Goal: Task Accomplishment & Management: Manage account settings

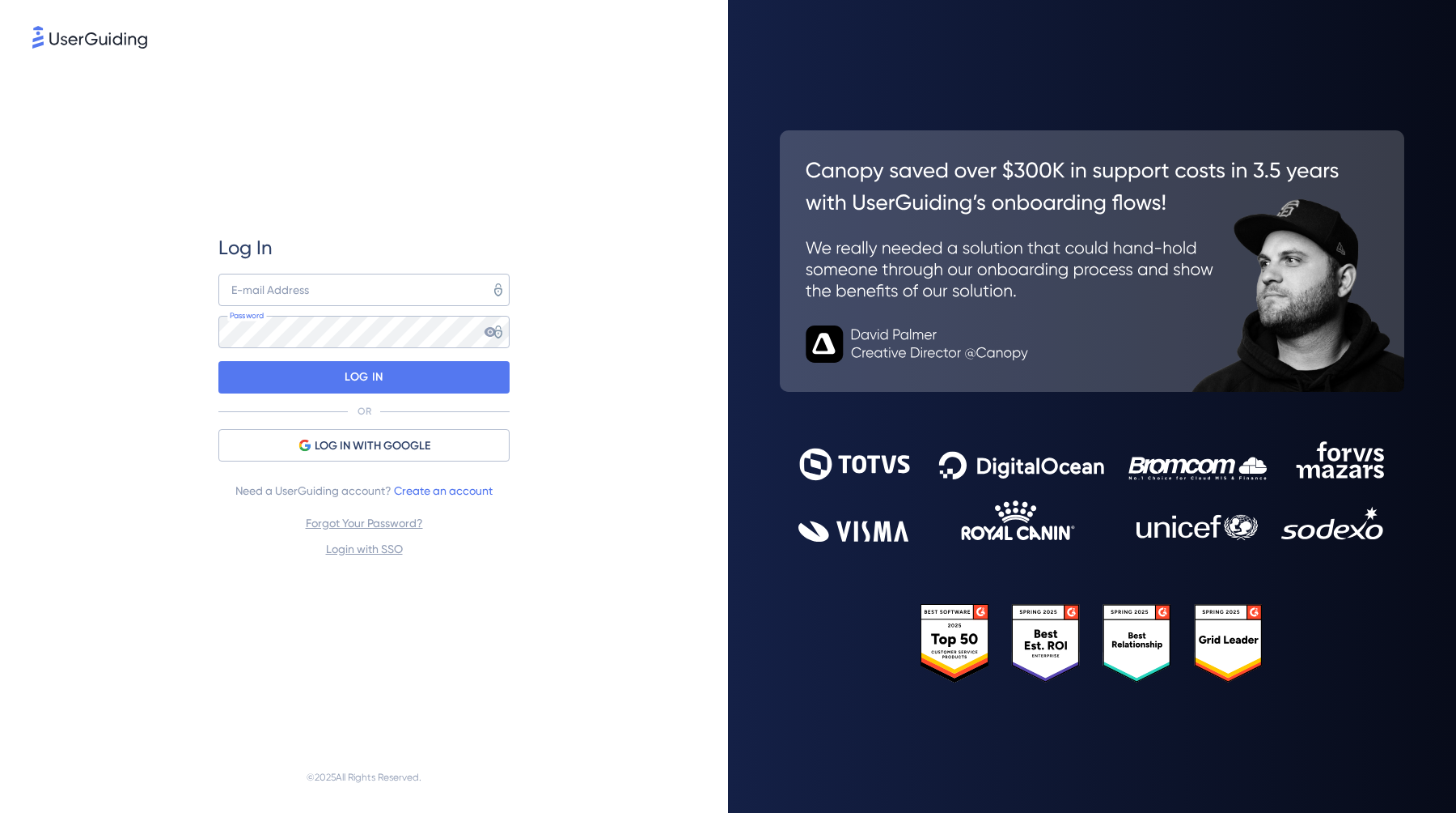
click at [619, 370] on div "Log In E-mail Address Password LOG IN OR LOG IN WITH GOOGLE Need a UserGuiding …" at bounding box center [364, 396] width 663 height 690
click at [346, 445] on span "LOG IN WITH GOOGLE" at bounding box center [372, 446] width 116 height 19
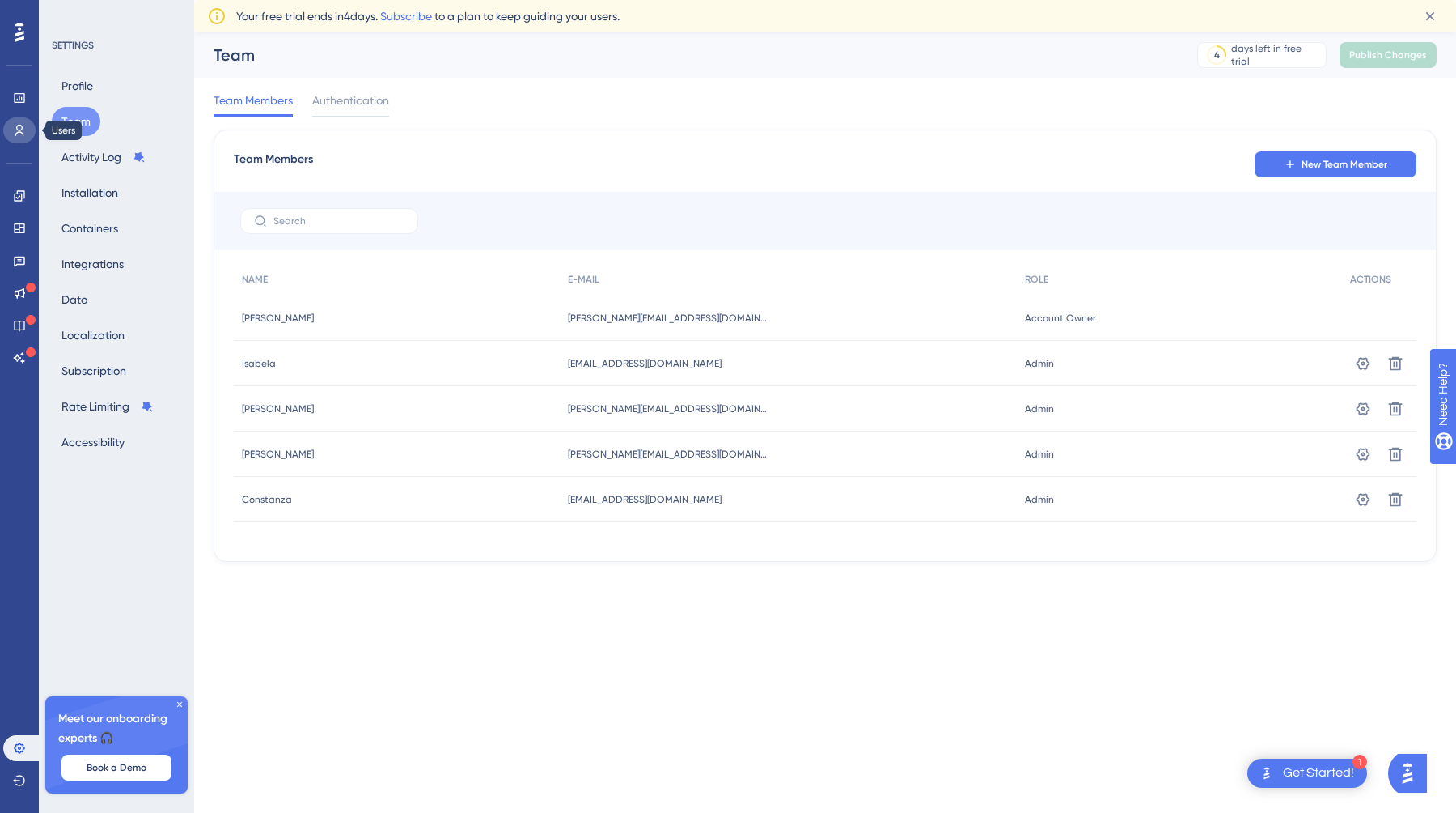
click at [17, 129] on icon at bounding box center [19, 130] width 9 height 11
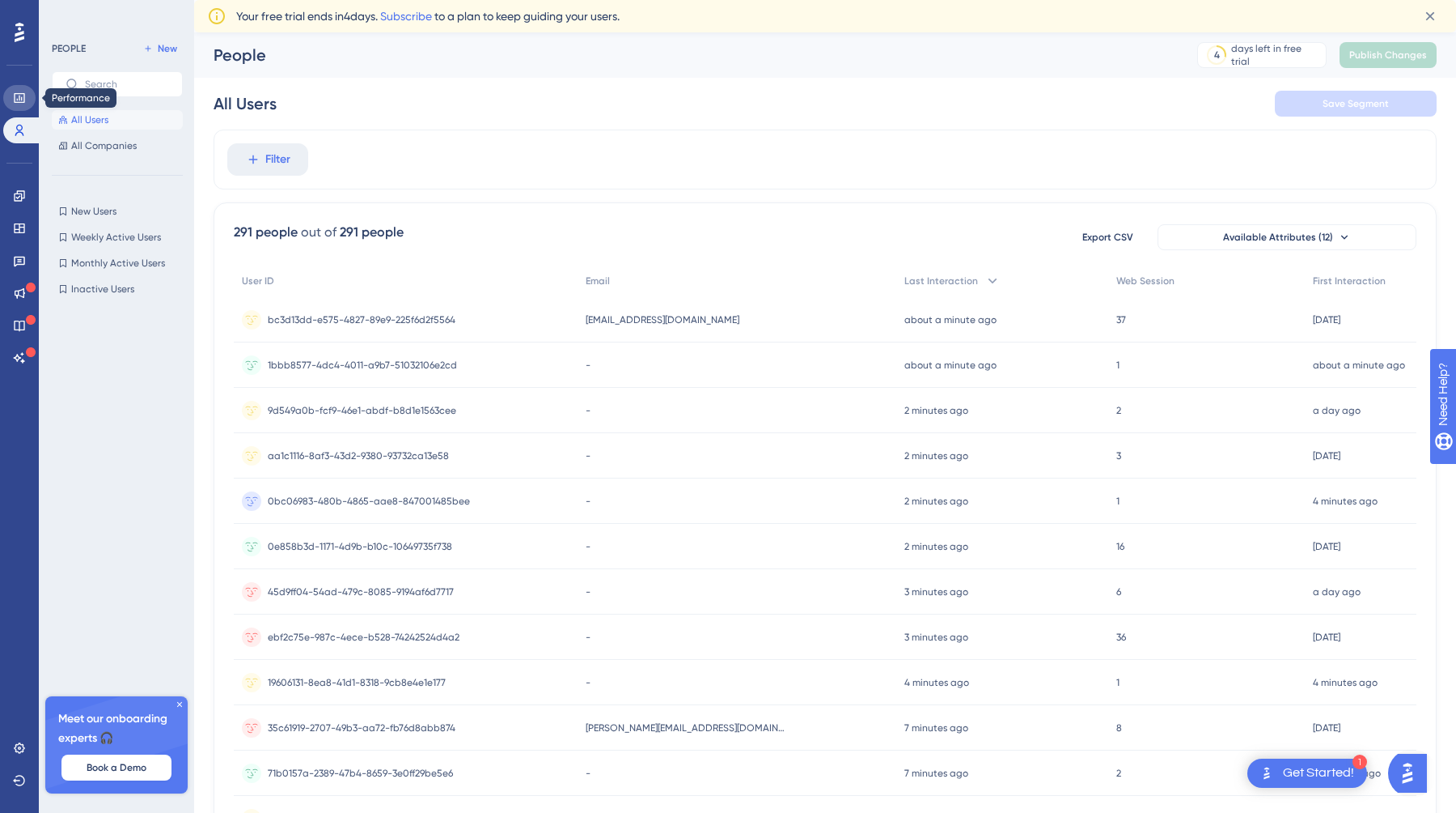
click at [26, 102] on link at bounding box center [19, 98] width 33 height 26
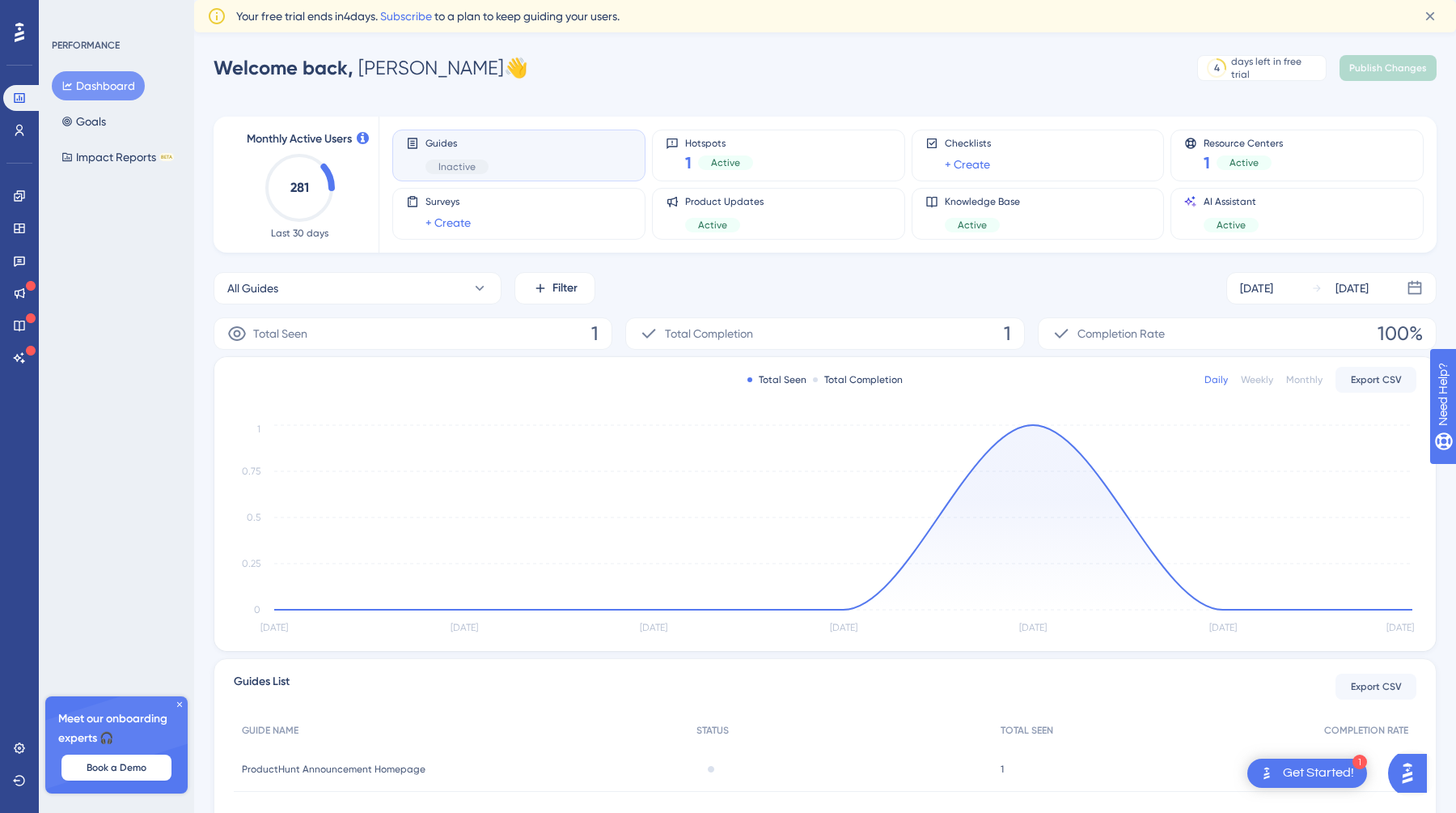
click at [22, 32] on icon at bounding box center [19, 33] width 10 height 19
click at [24, 745] on icon at bounding box center [18, 747] width 11 height 11
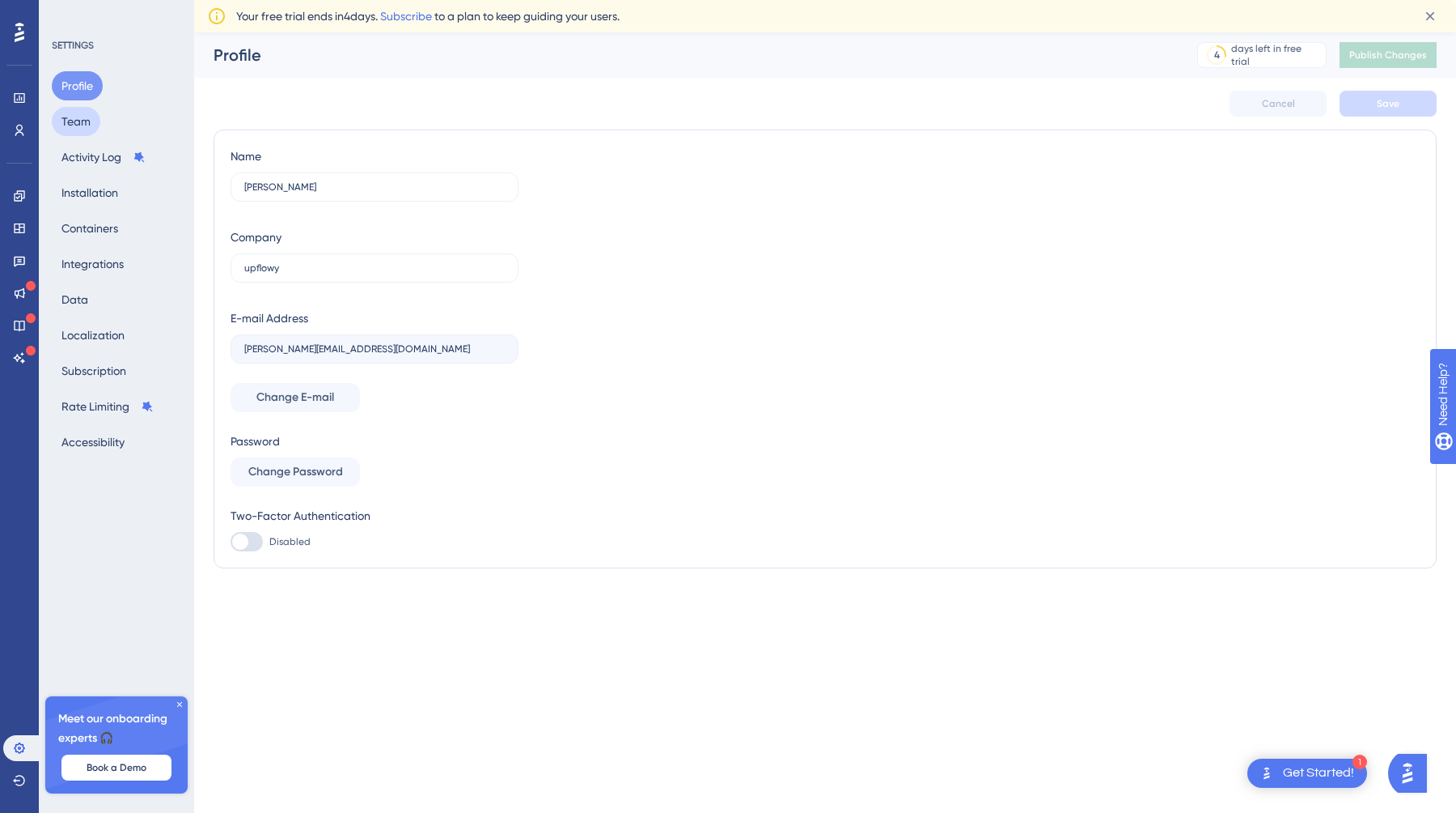
click at [87, 117] on button "Team" at bounding box center [76, 121] width 49 height 29
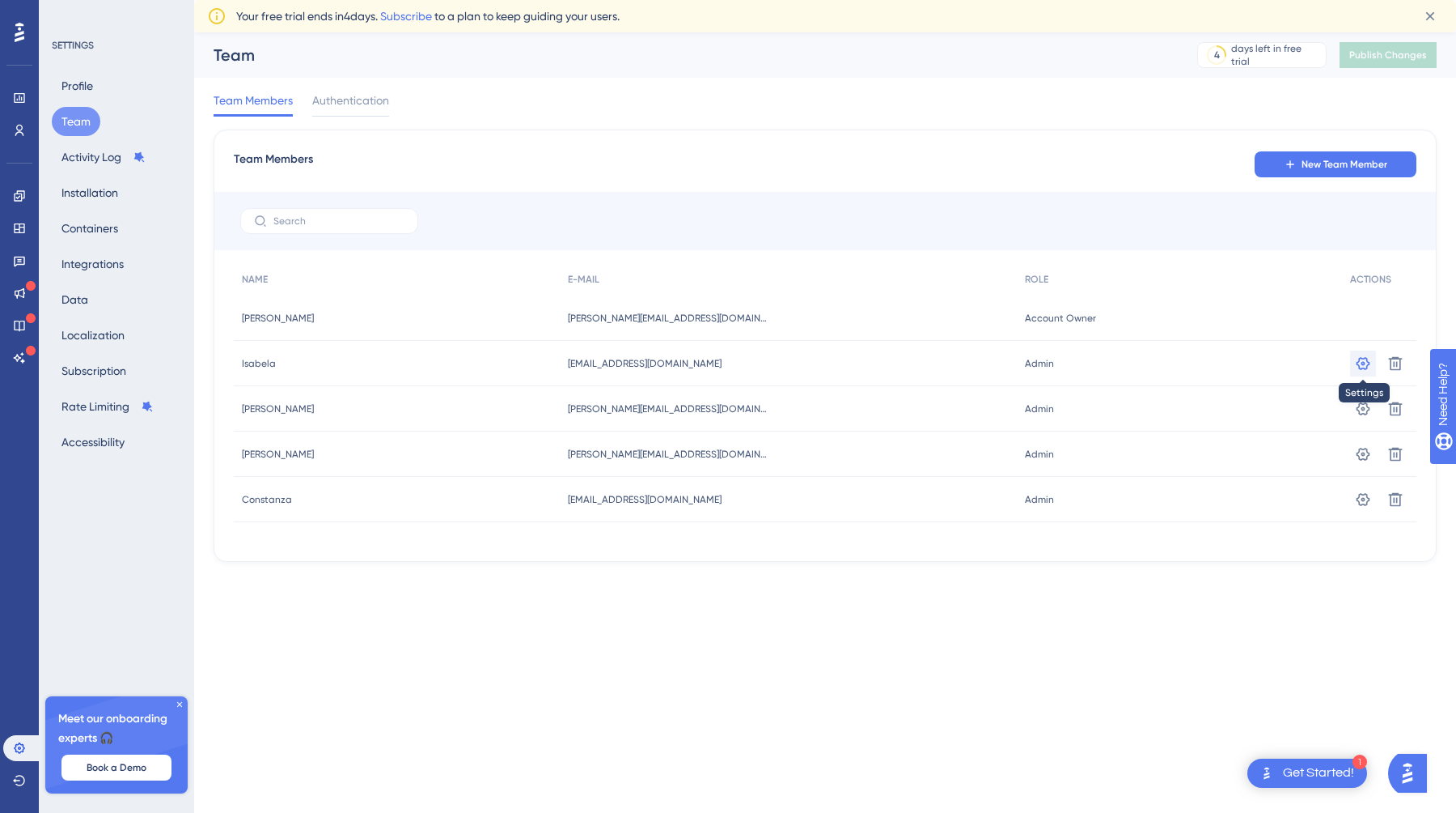
click at [1362, 363] on icon at bounding box center [1362, 363] width 16 height 16
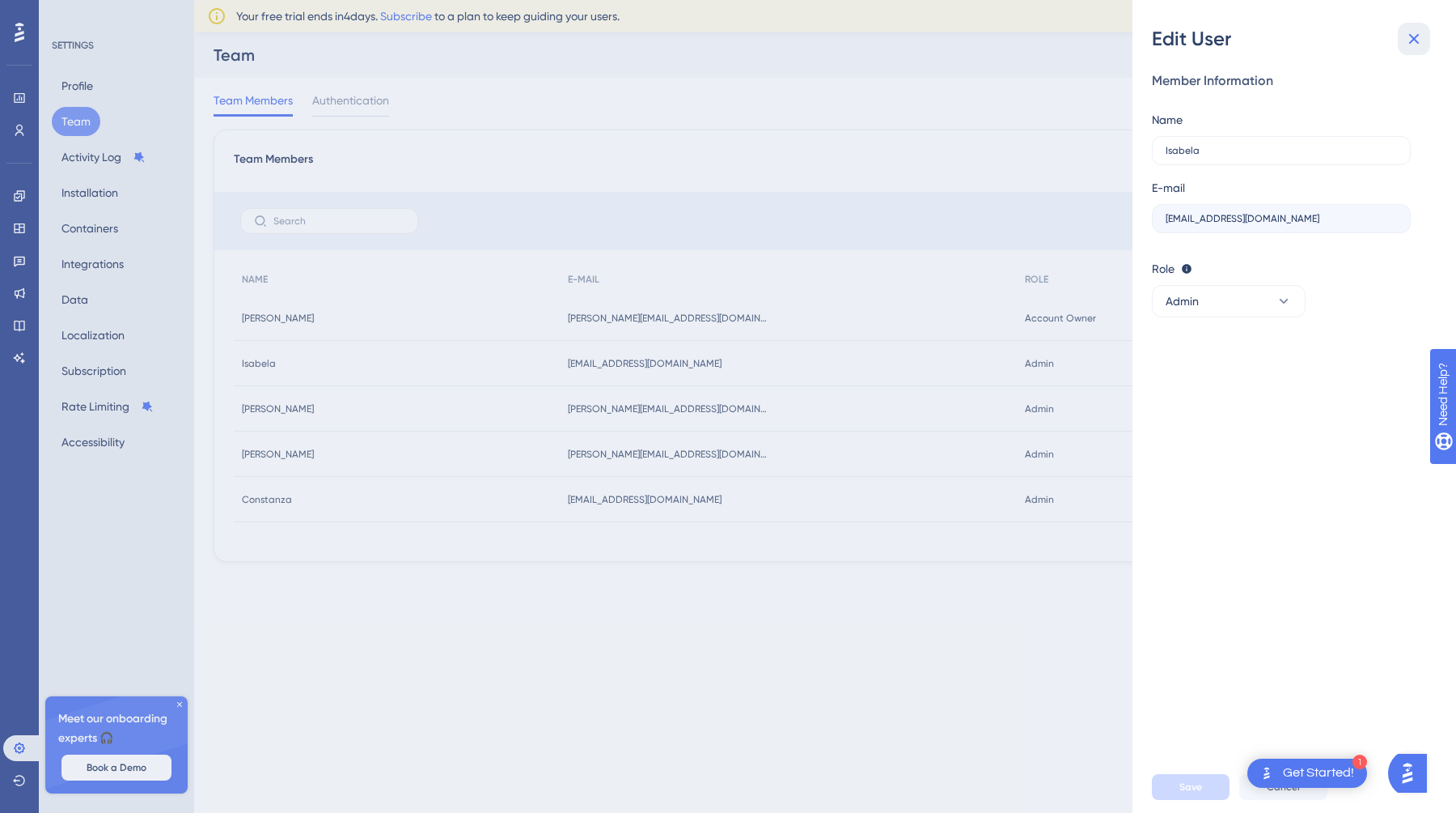
click at [1413, 42] on icon at bounding box center [1414, 38] width 19 height 19
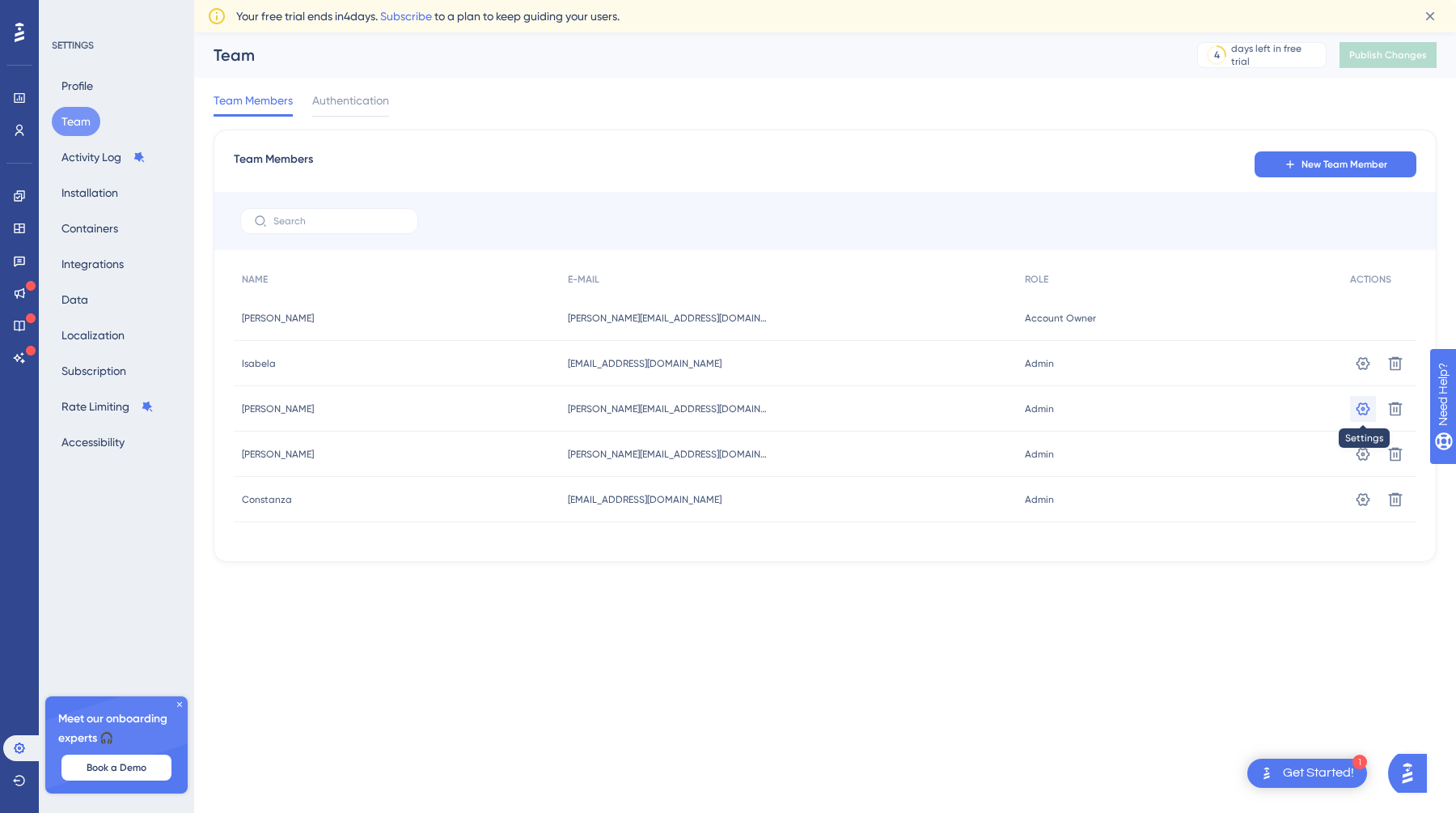
click at [1361, 407] on icon at bounding box center [1363, 408] width 13 height 13
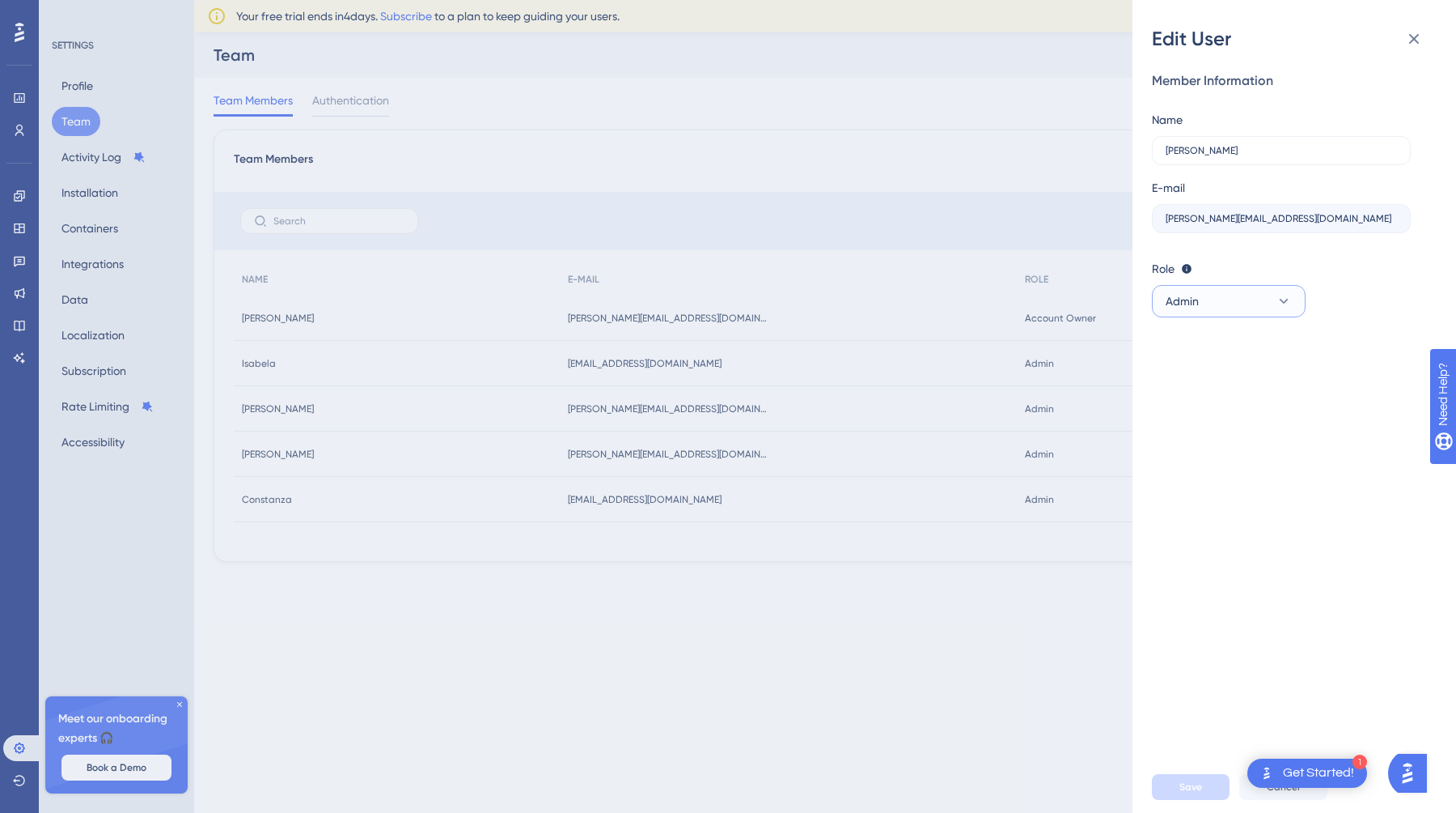
click at [1291, 301] on icon at bounding box center [1284, 300] width 16 height 16
click at [1337, 339] on div "Member Information Name [PERSON_NAME] E-mail [PERSON_NAME][EMAIL_ADDRESS][DOMAI…" at bounding box center [1300, 406] width 297 height 709
click at [1408, 38] on icon at bounding box center [1414, 38] width 19 height 19
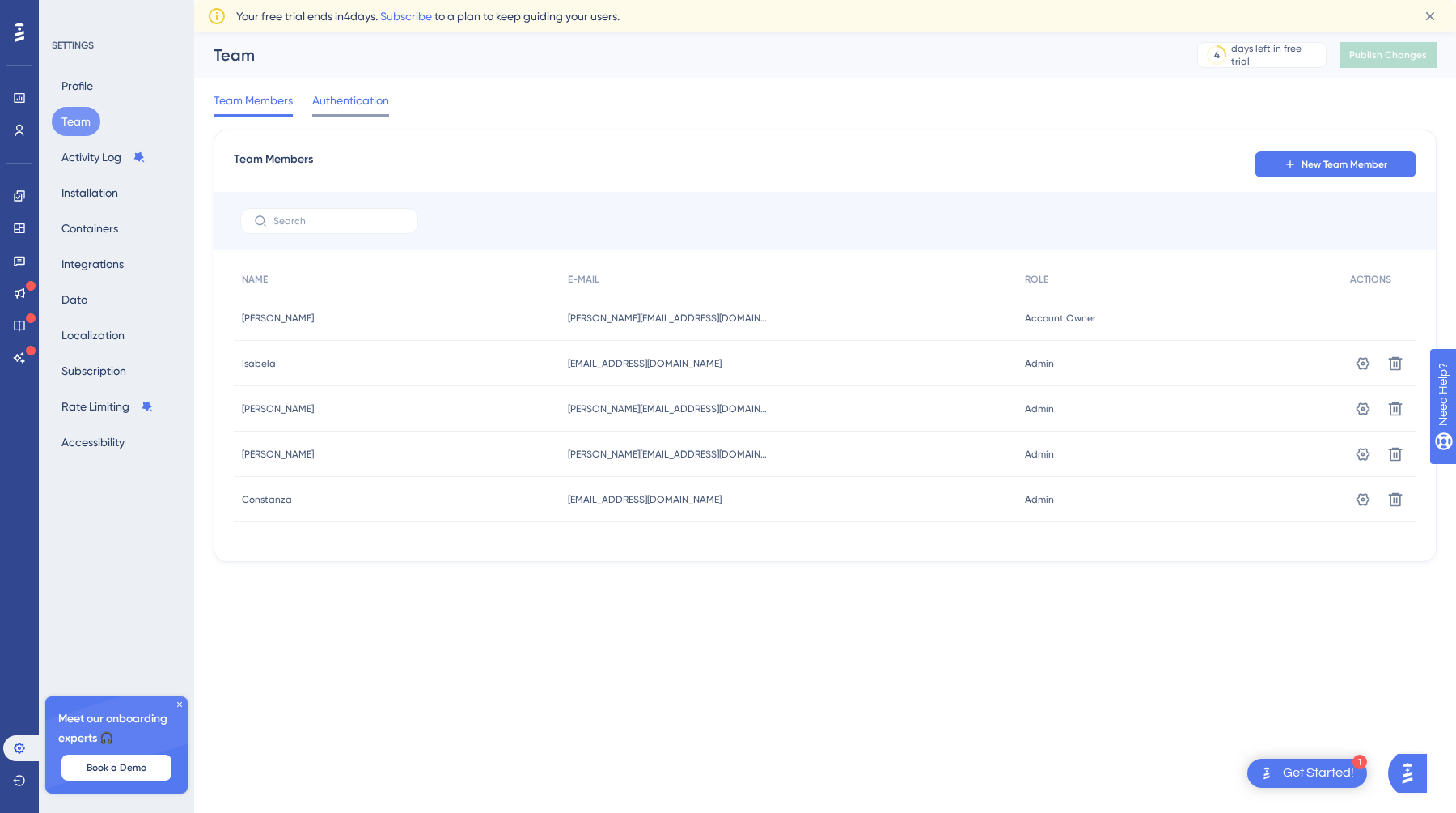
click at [350, 92] on span "Authentication" at bounding box center [351, 100] width 76 height 19
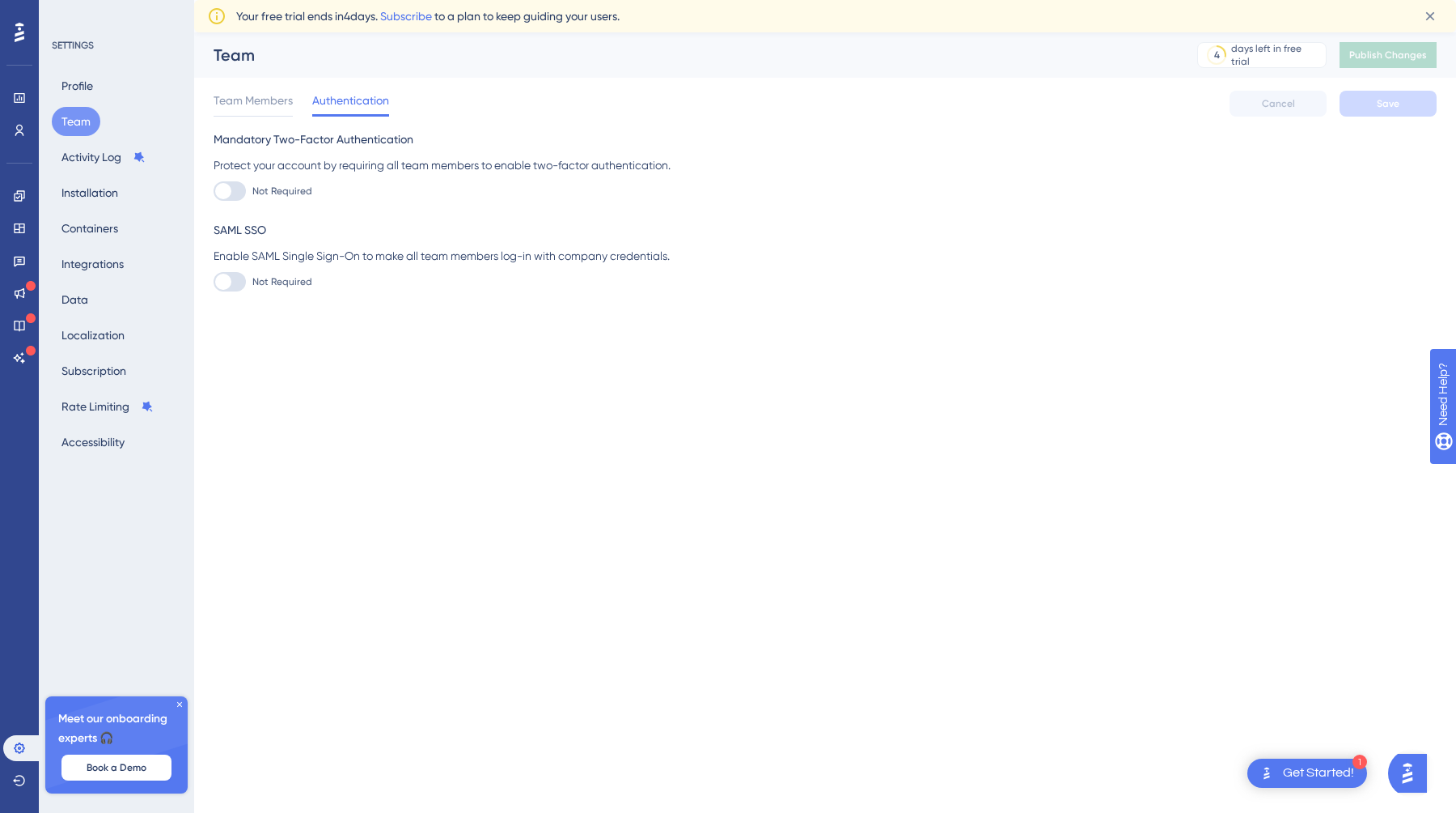
click at [310, 168] on div "Protect your account by requiring all team members to enable two-factor authent…" at bounding box center [825, 165] width 1224 height 19
click at [239, 113] on div "Team Members" at bounding box center [252, 103] width 79 height 26
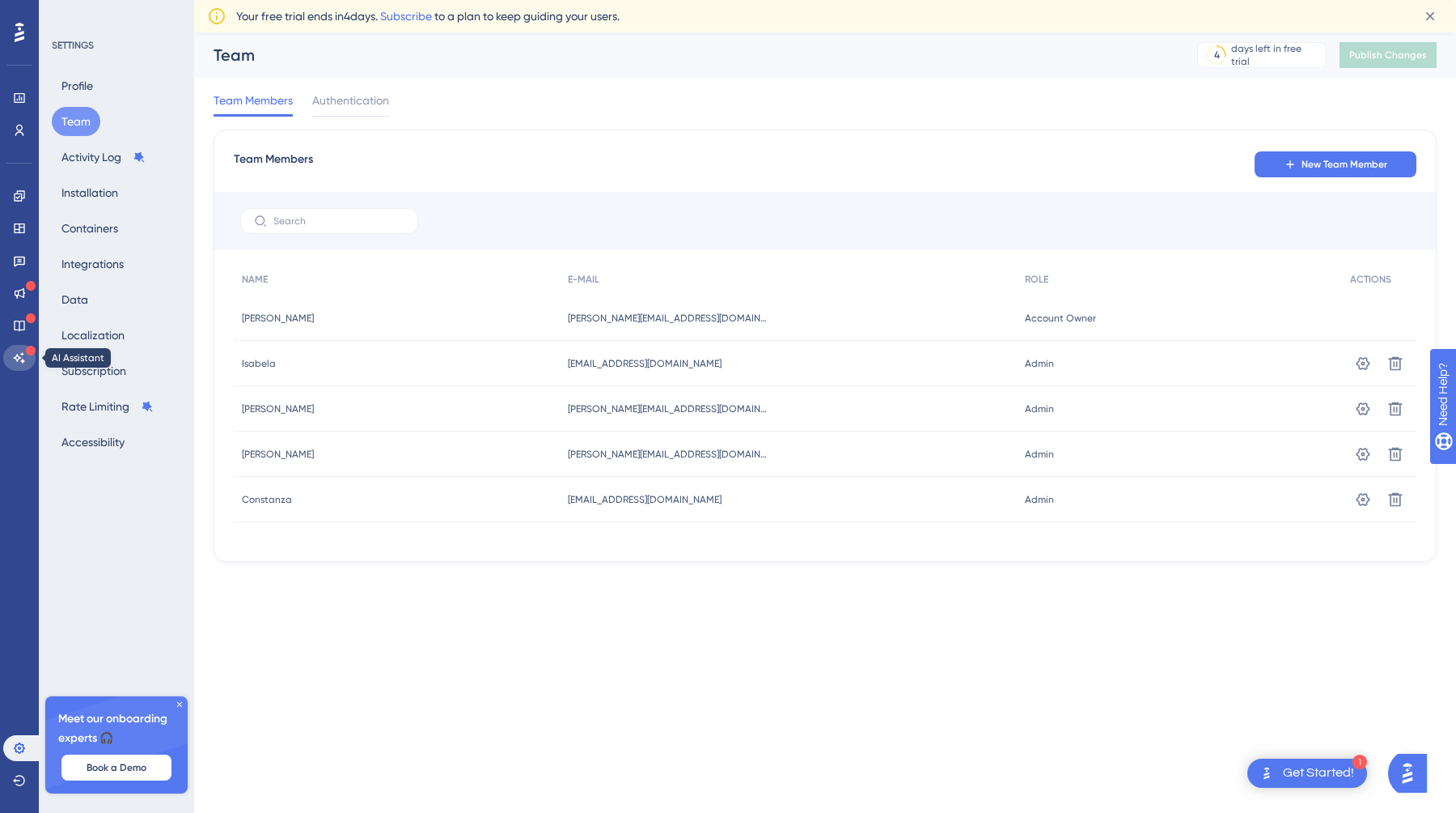
click at [24, 361] on icon at bounding box center [20, 358] width 13 height 13
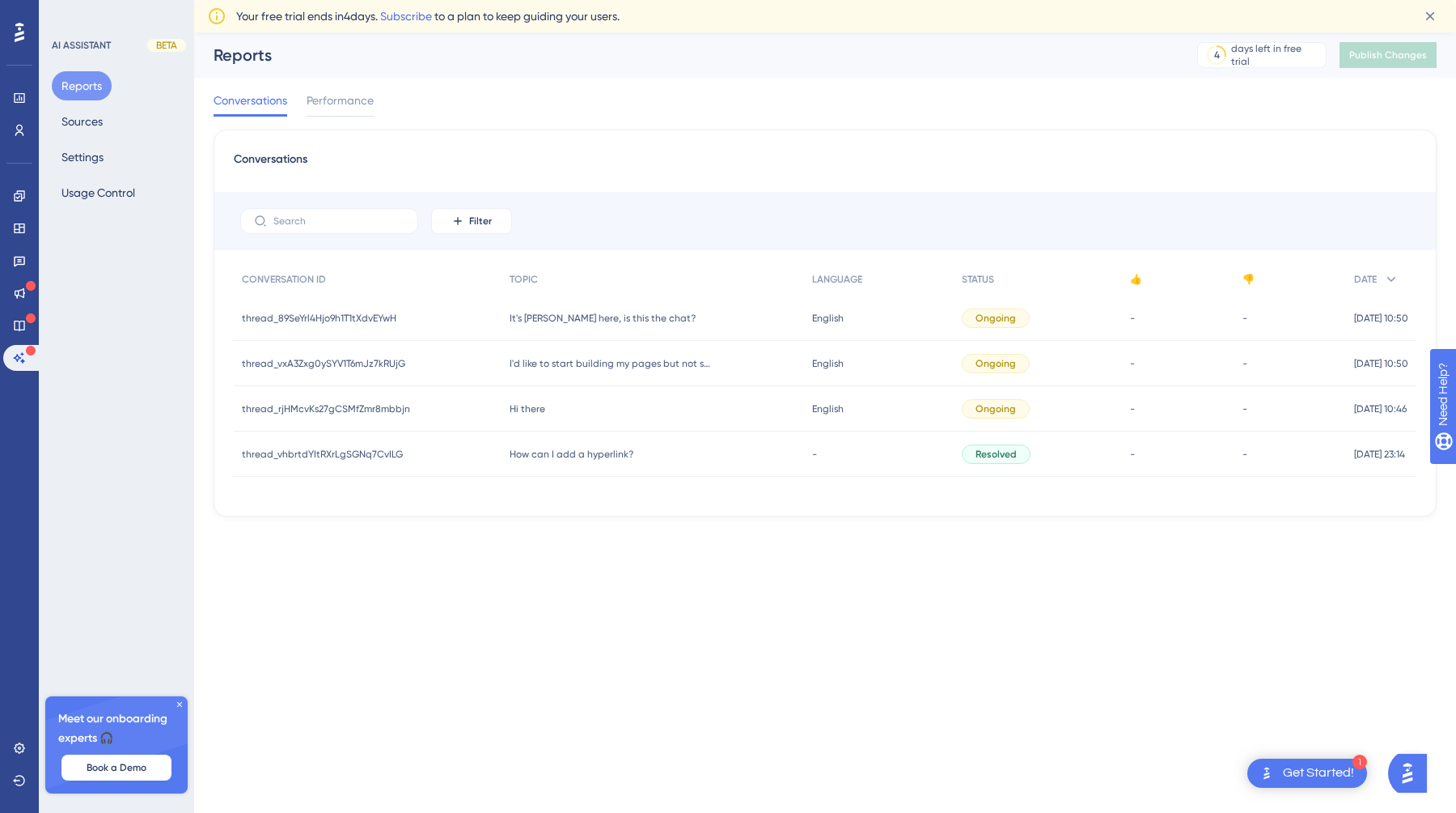
click at [471, 322] on div "thread_89SeYrl4Hjo9h1T1tXdvEYwH thread_89SeYrl4Hjo9h1T1tXdvEYwH" at bounding box center [368, 318] width 268 height 45
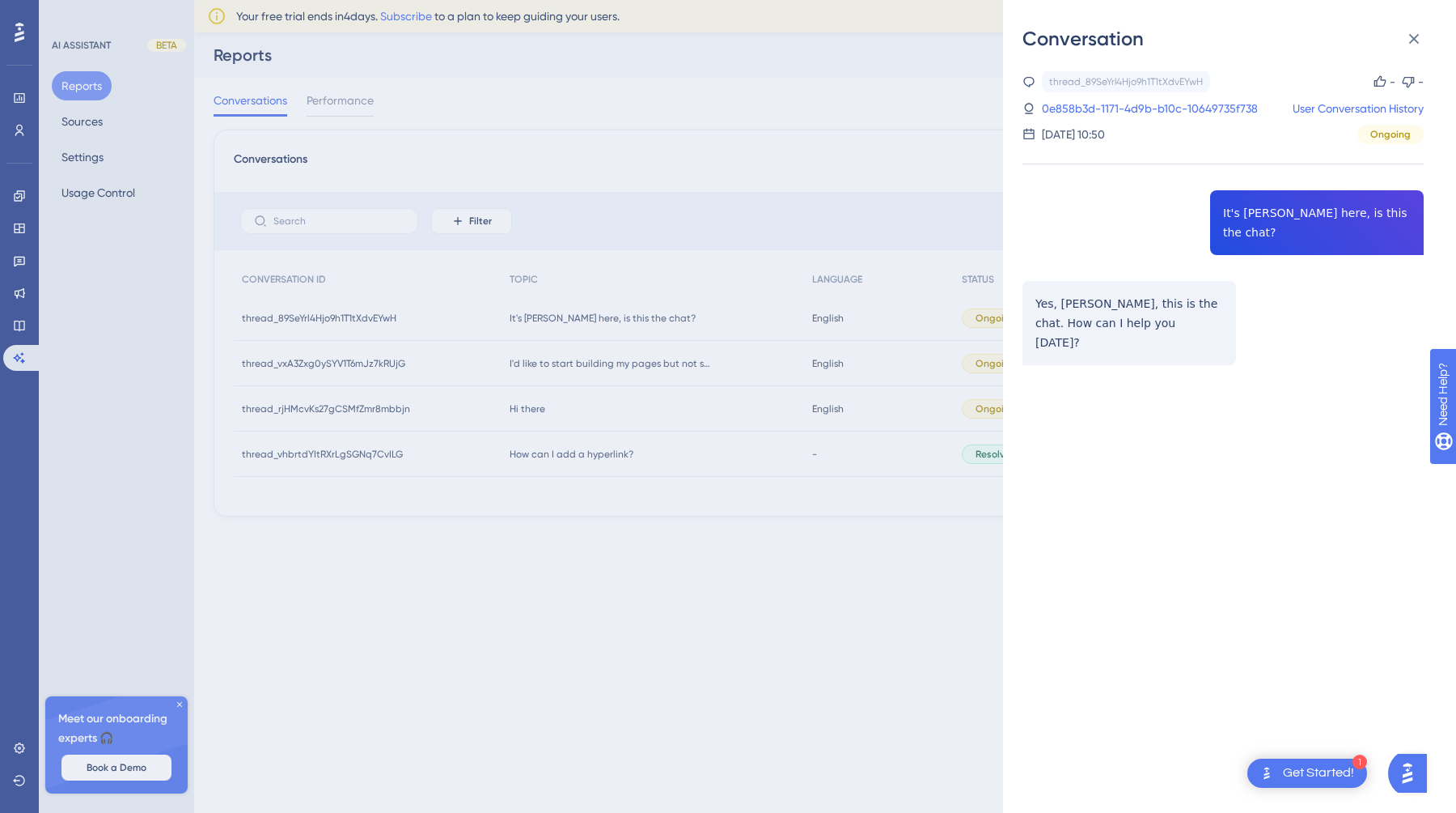
click at [1421, 777] on img "Open AI Assistant Launcher" at bounding box center [1407, 773] width 29 height 29
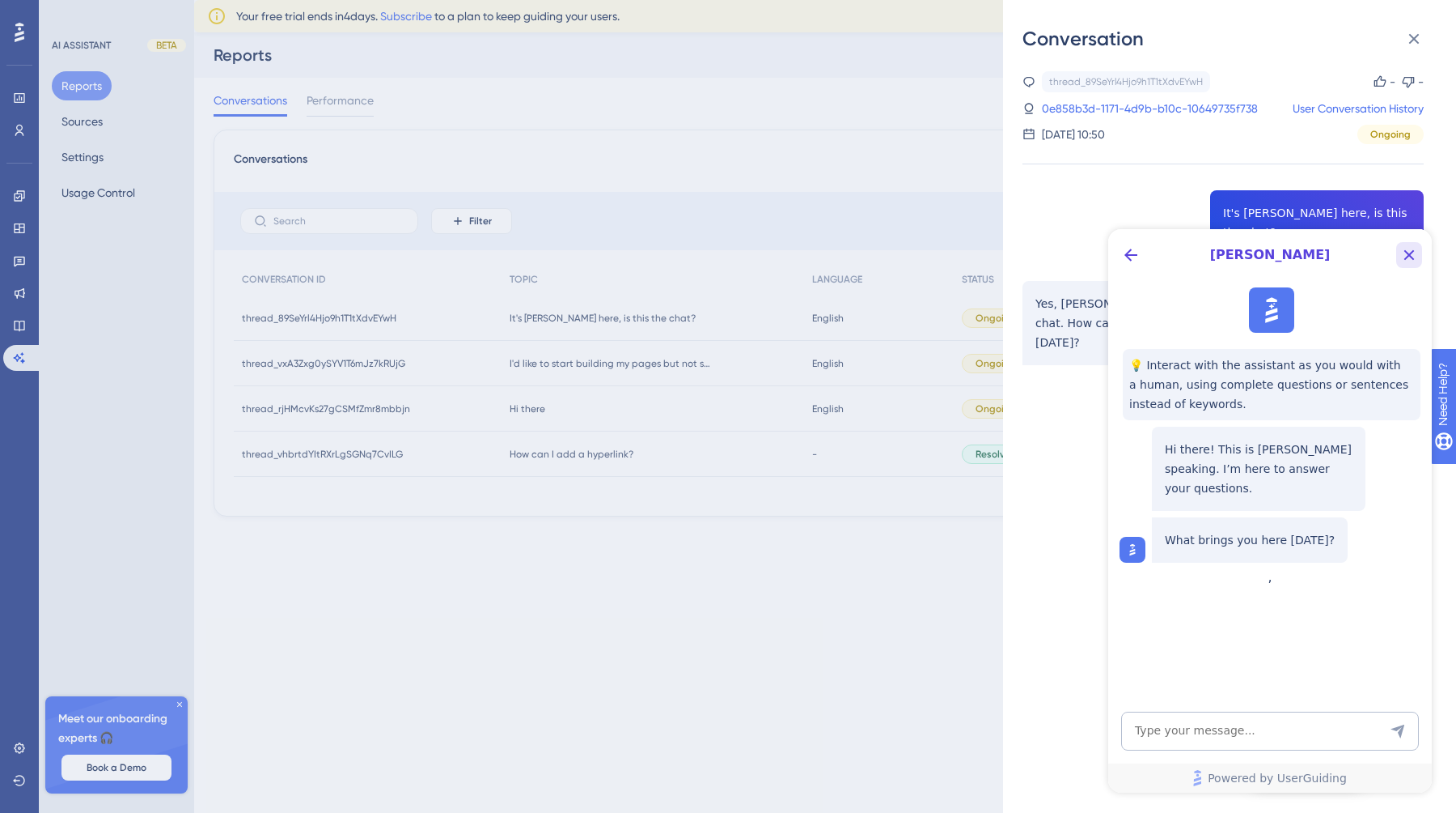
click at [1410, 255] on icon "Close Button" at bounding box center [1409, 254] width 11 height 11
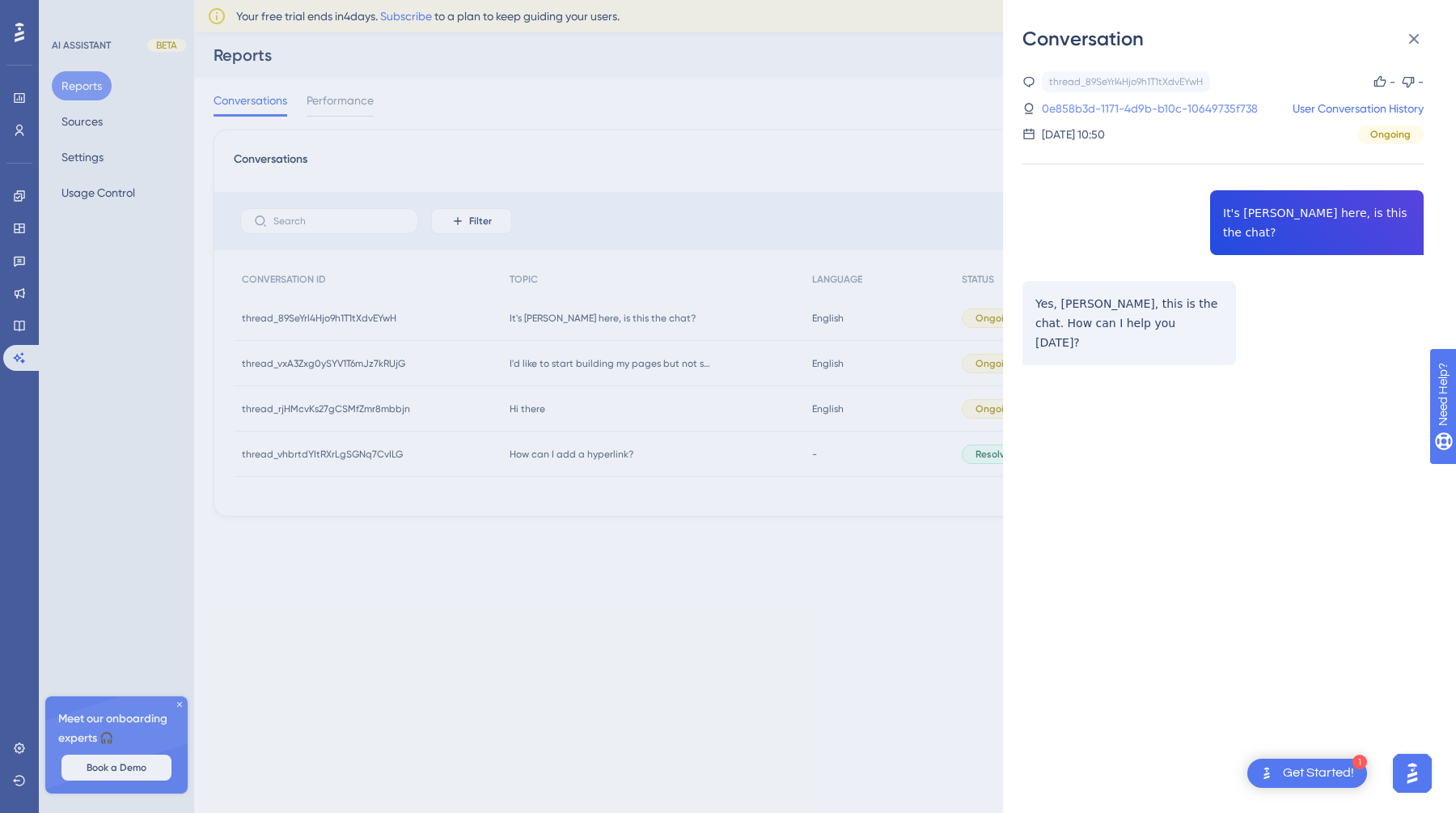
click at [1214, 108] on link "0e858b3d-1171-4d9b-b10c-10649735f738" at bounding box center [1150, 108] width 216 height 19
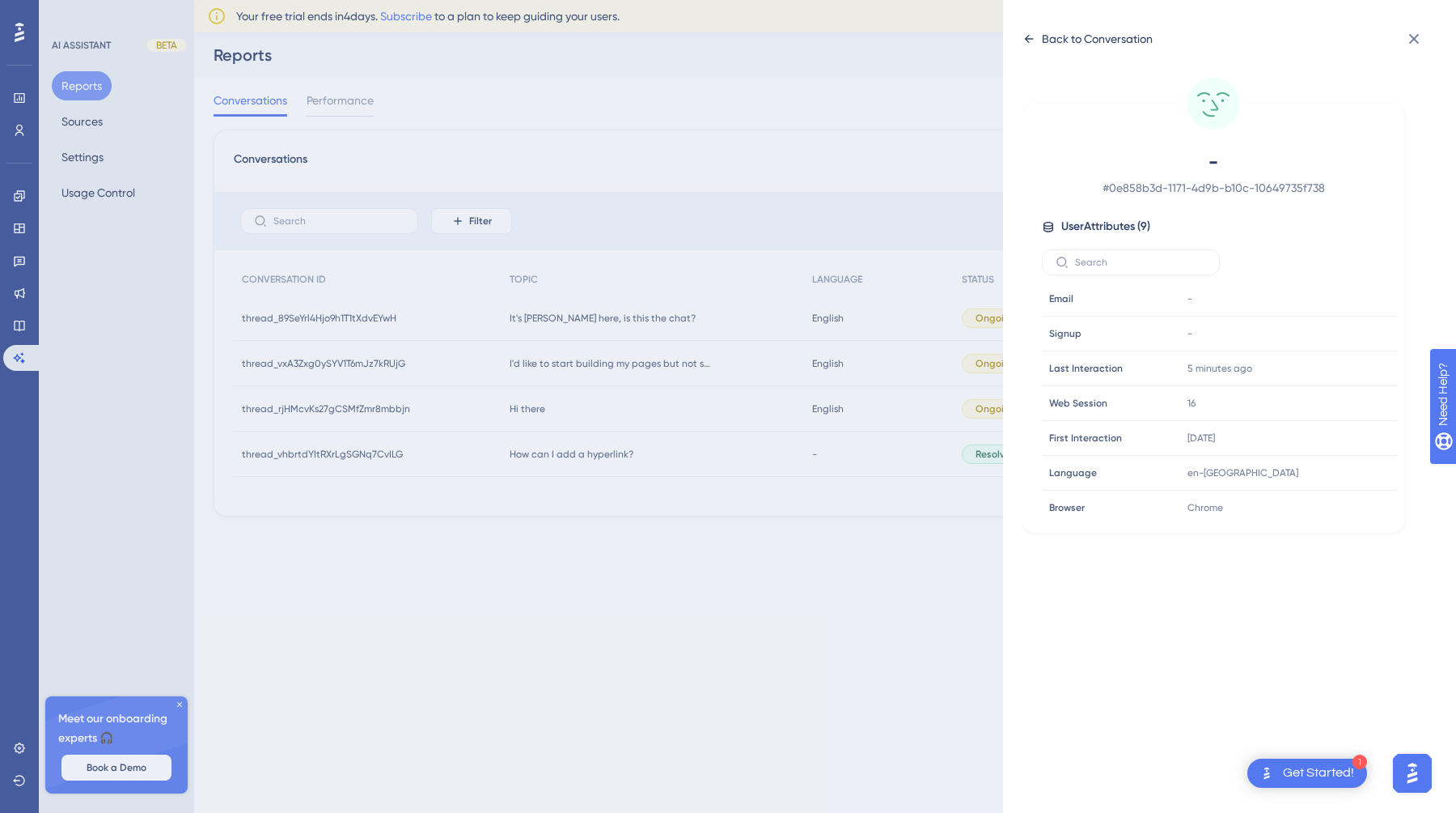
click at [1029, 37] on icon at bounding box center [1030, 39] width 13 height 13
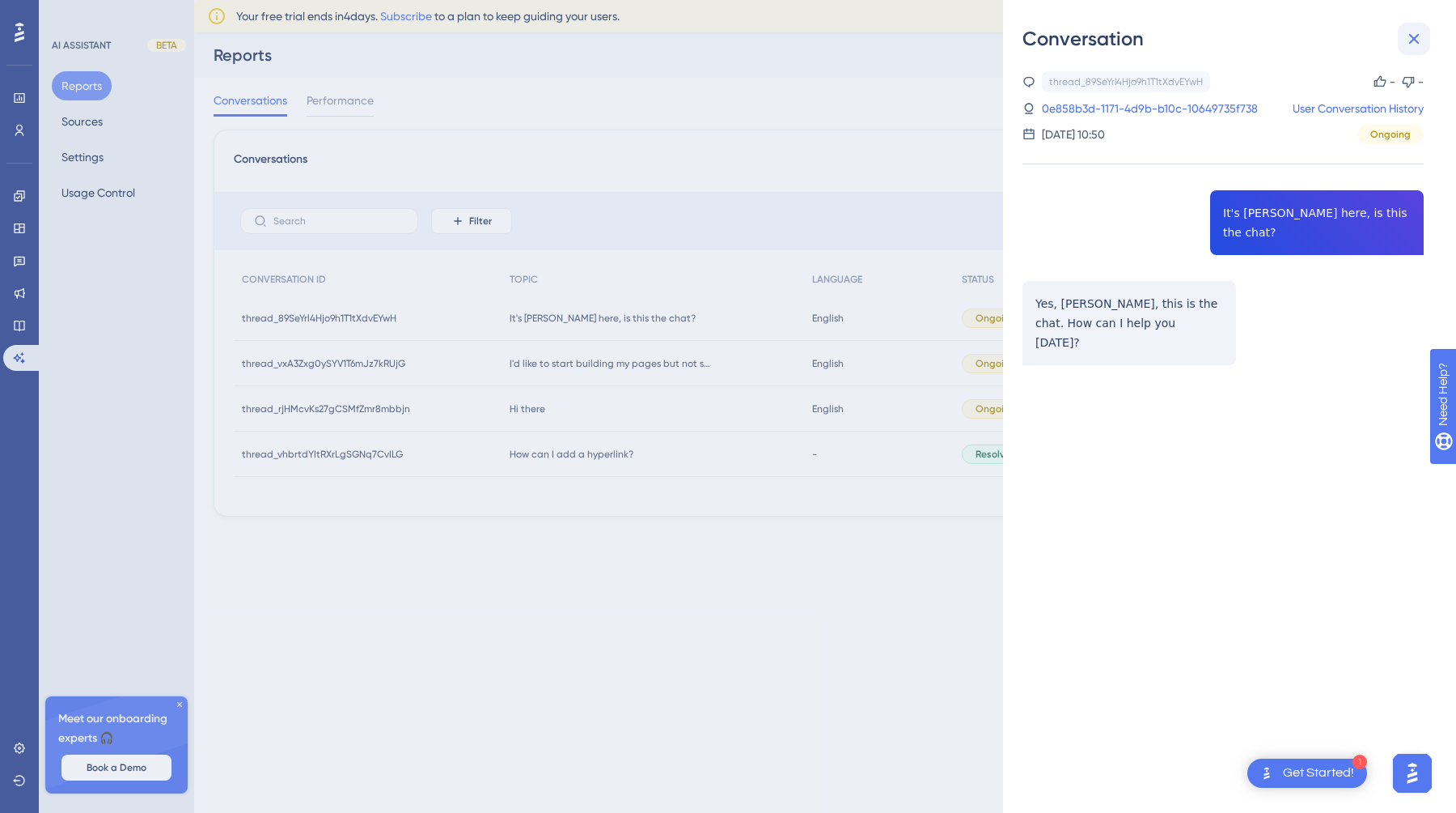
click at [1420, 36] on icon at bounding box center [1414, 38] width 19 height 19
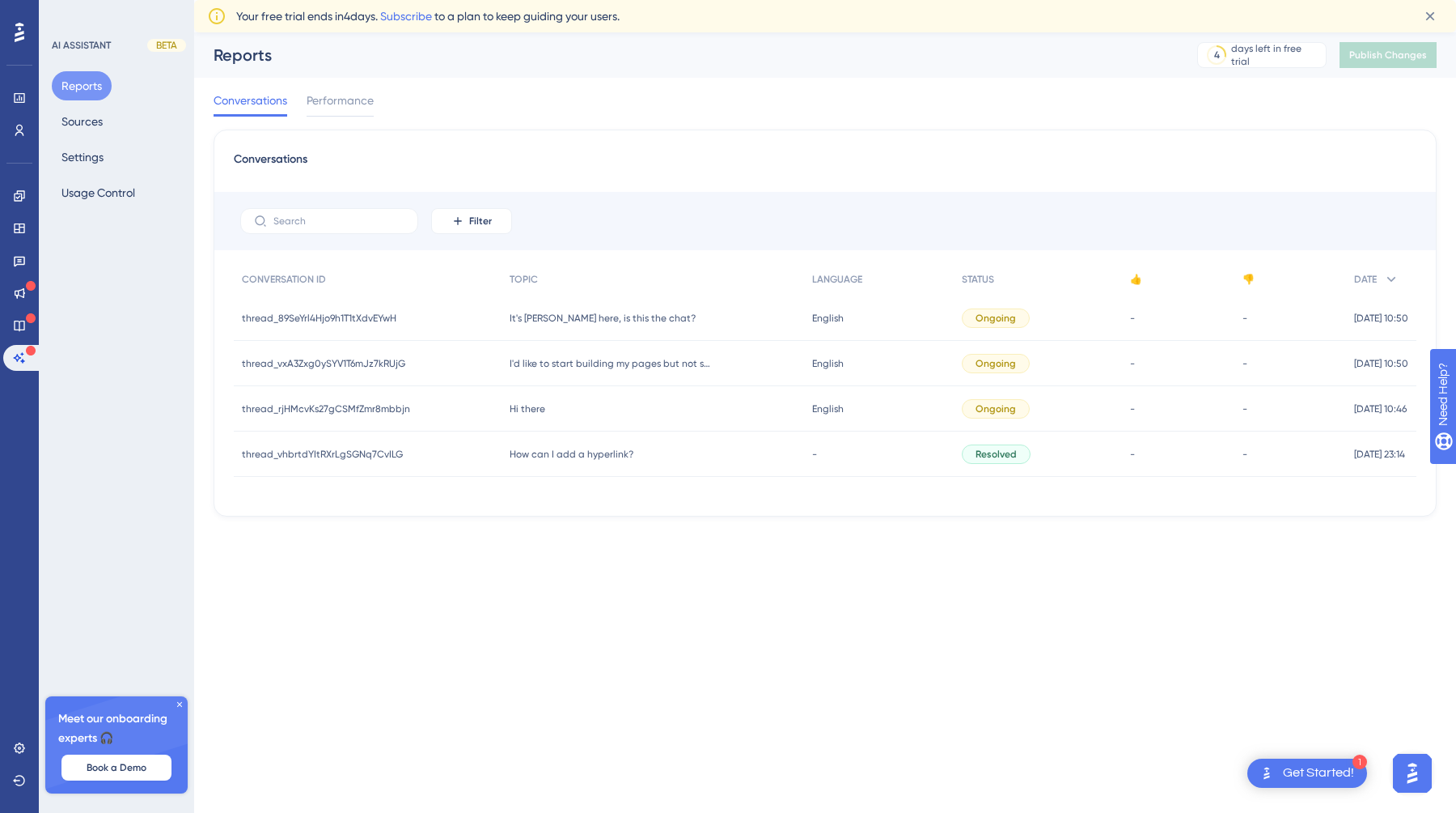
click at [100, 516] on div "AI ASSISTANT BETA Reports Sources Settings Usage Control Meet our onboarding ex…" at bounding box center [117, 406] width 155 height 813
click at [90, 192] on button "Usage Control" at bounding box center [98, 192] width 93 height 29
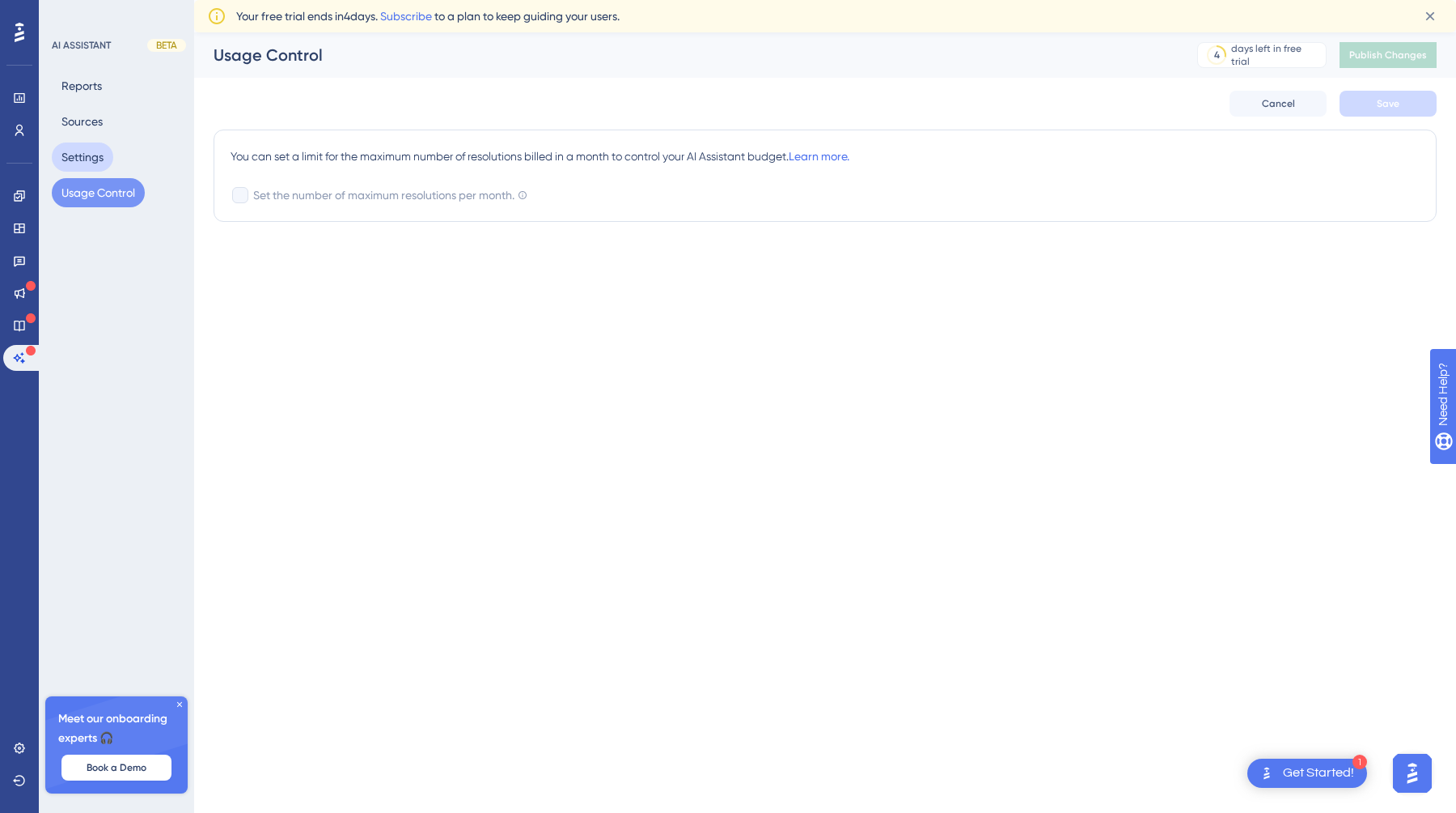
click at [78, 155] on button "Settings" at bounding box center [82, 157] width 61 height 29
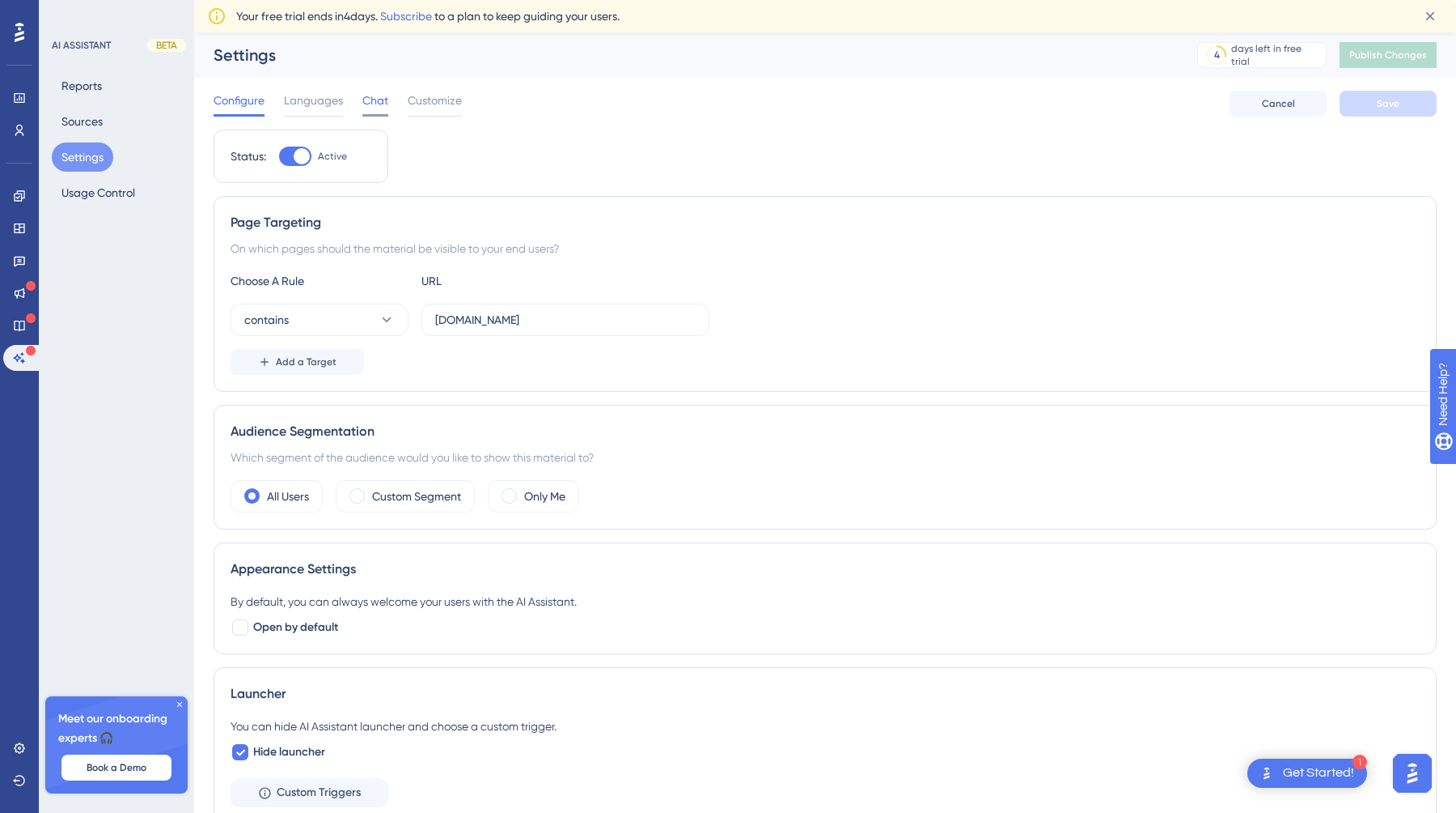
click at [380, 99] on span "Chat" at bounding box center [375, 100] width 26 height 19
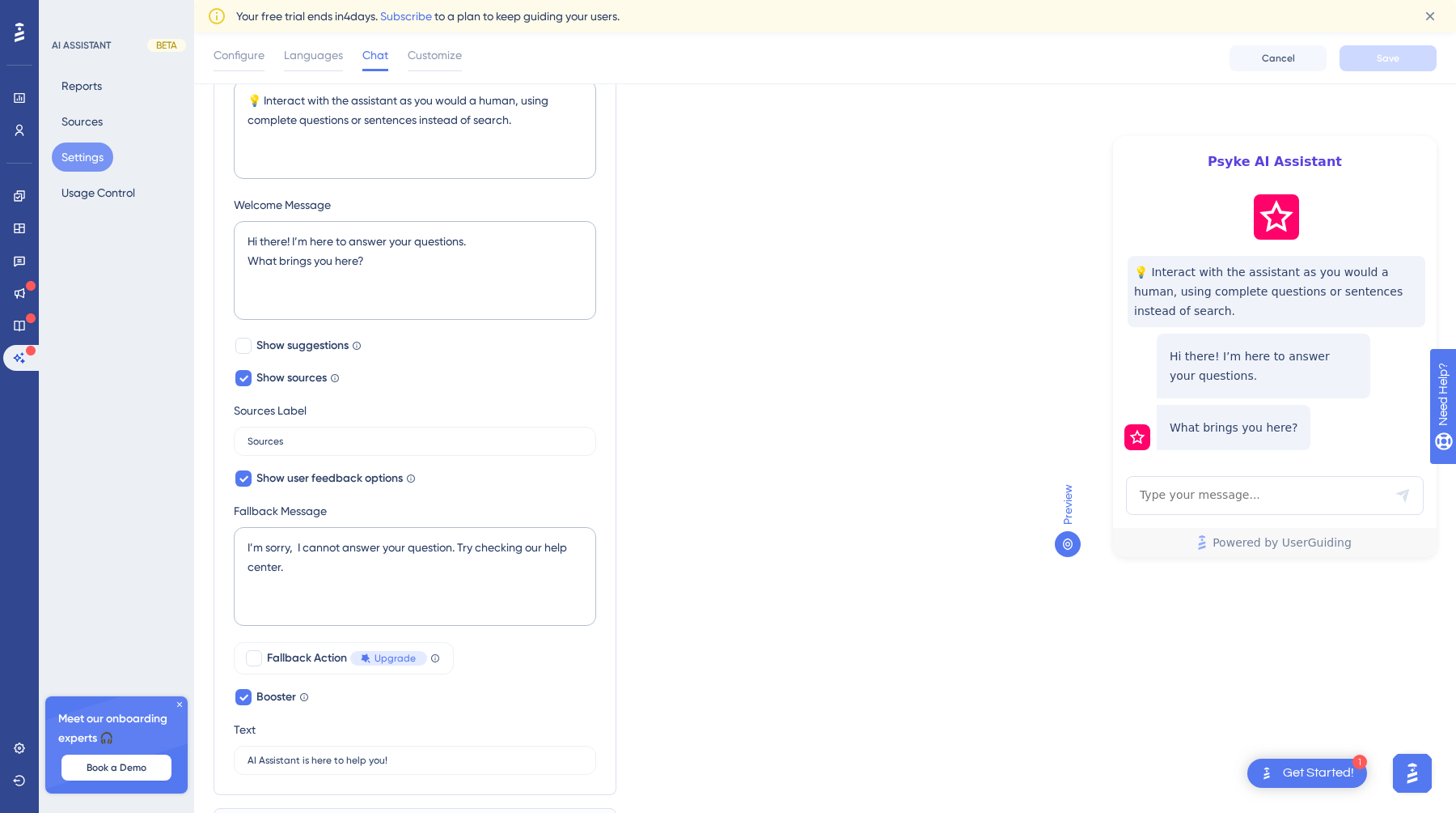
scroll to position [485, 0]
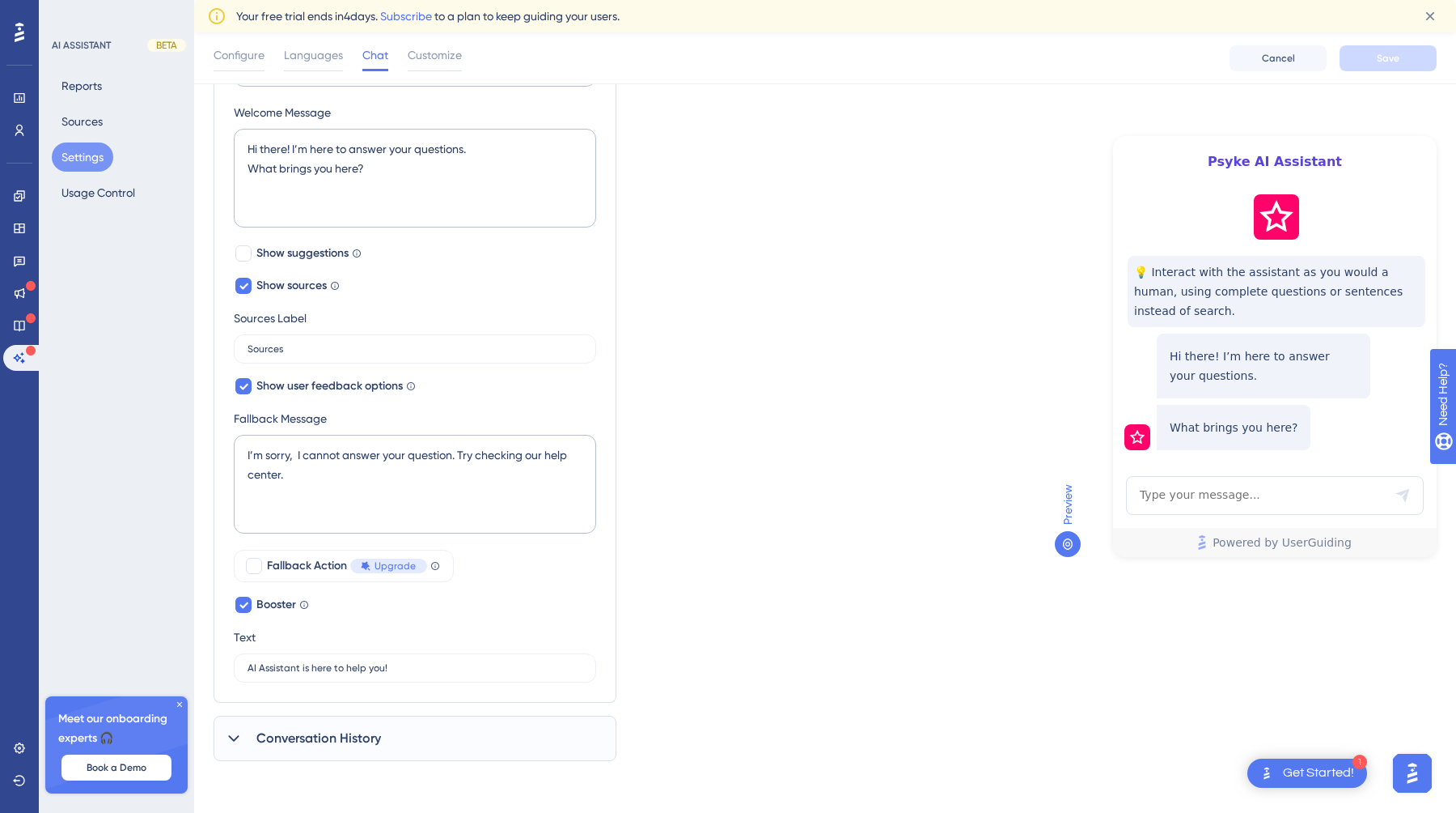
click at [234, 736] on icon at bounding box center [233, 737] width 16 height 16
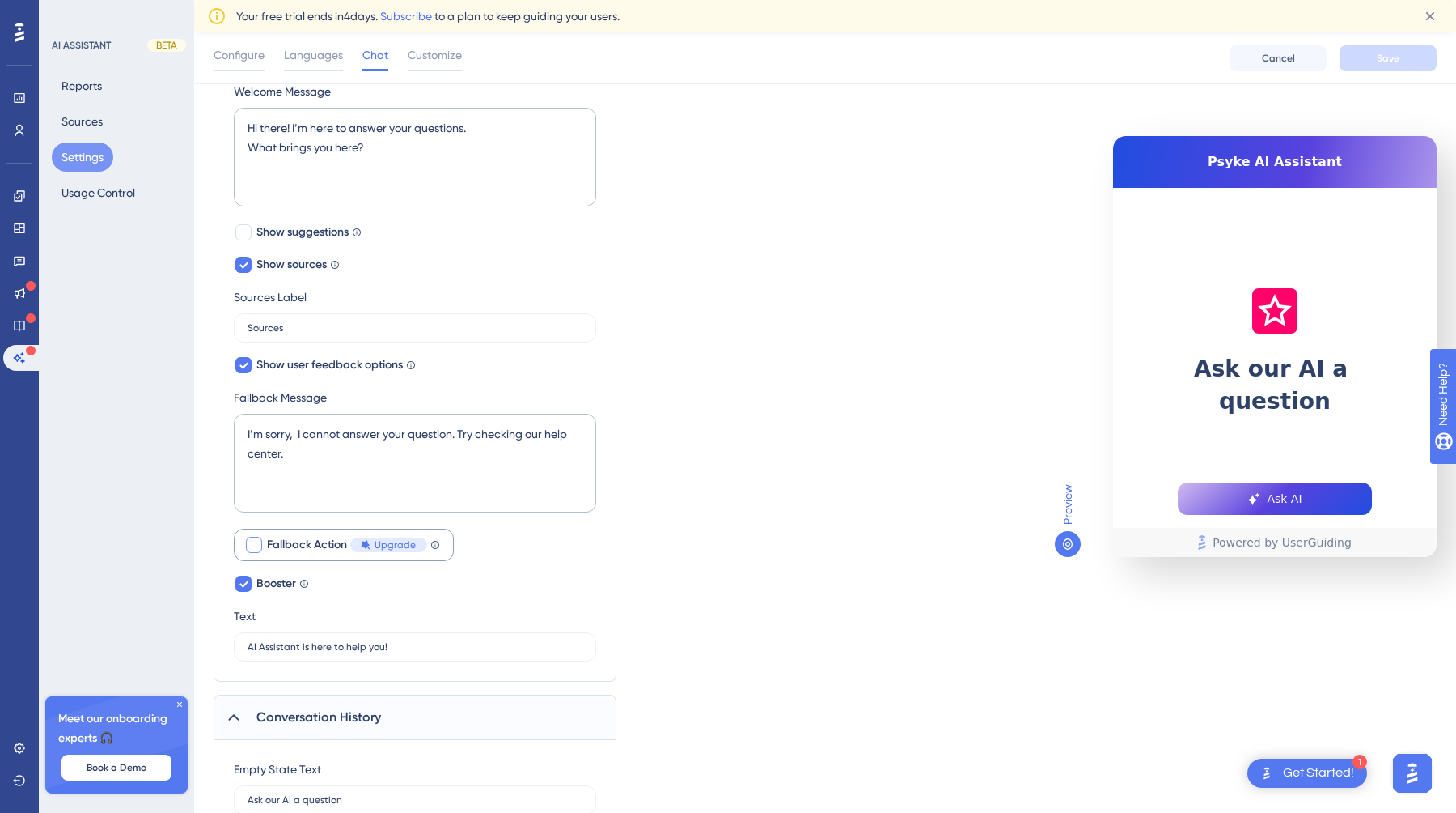
scroll to position [596, 0]
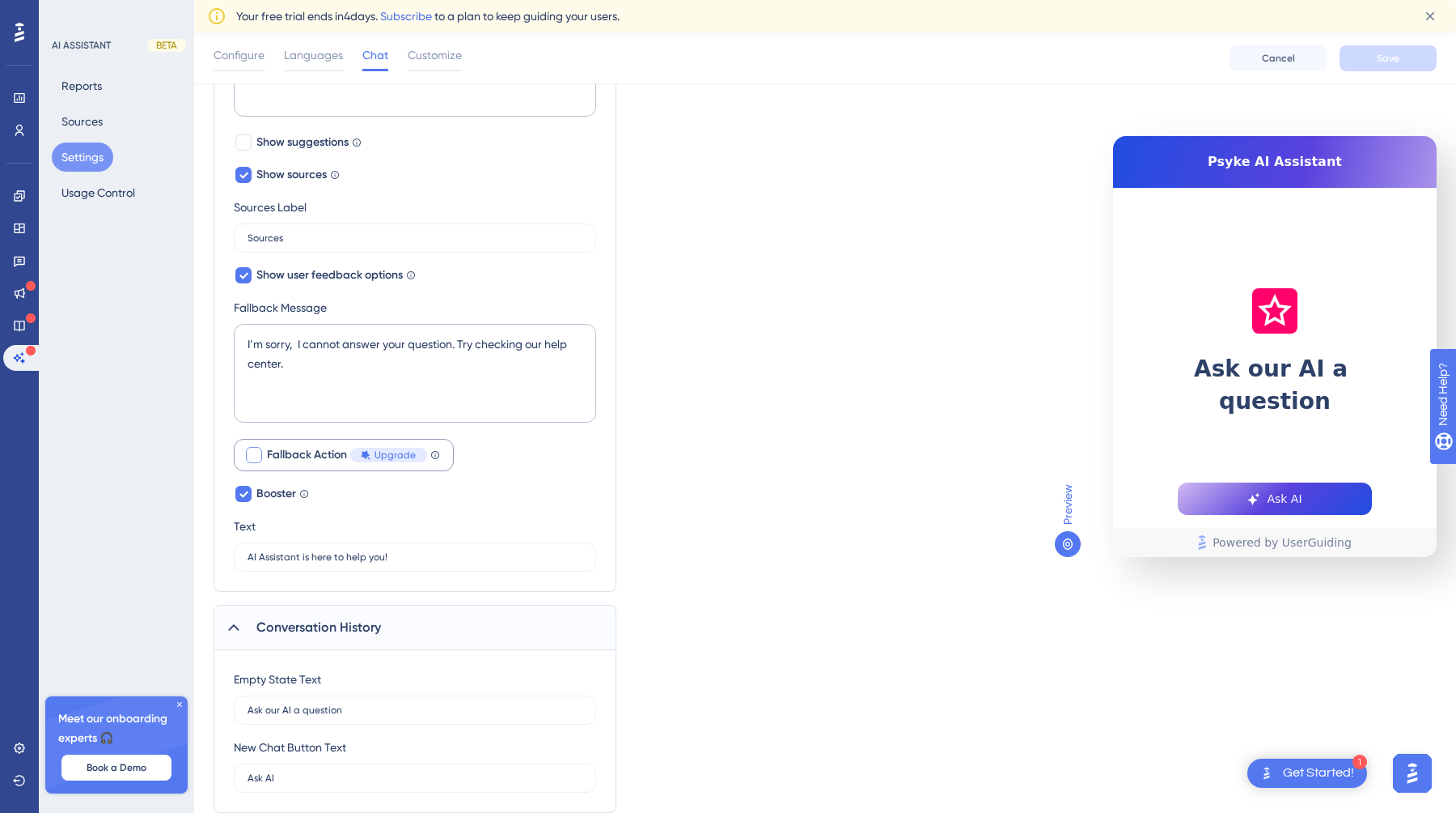
click at [255, 456] on div at bounding box center [253, 454] width 16 height 16
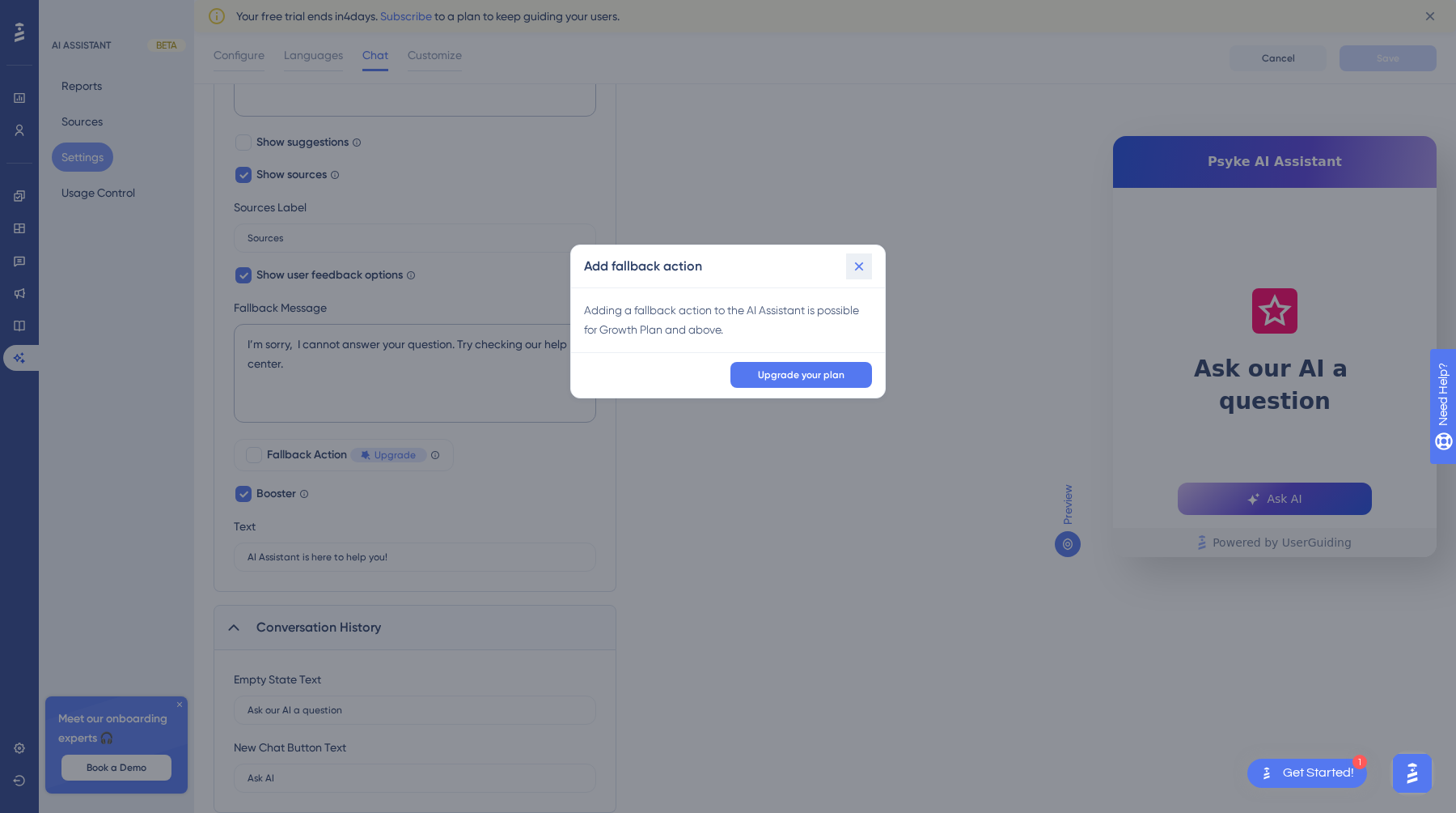
click at [863, 266] on icon at bounding box center [858, 266] width 16 height 16
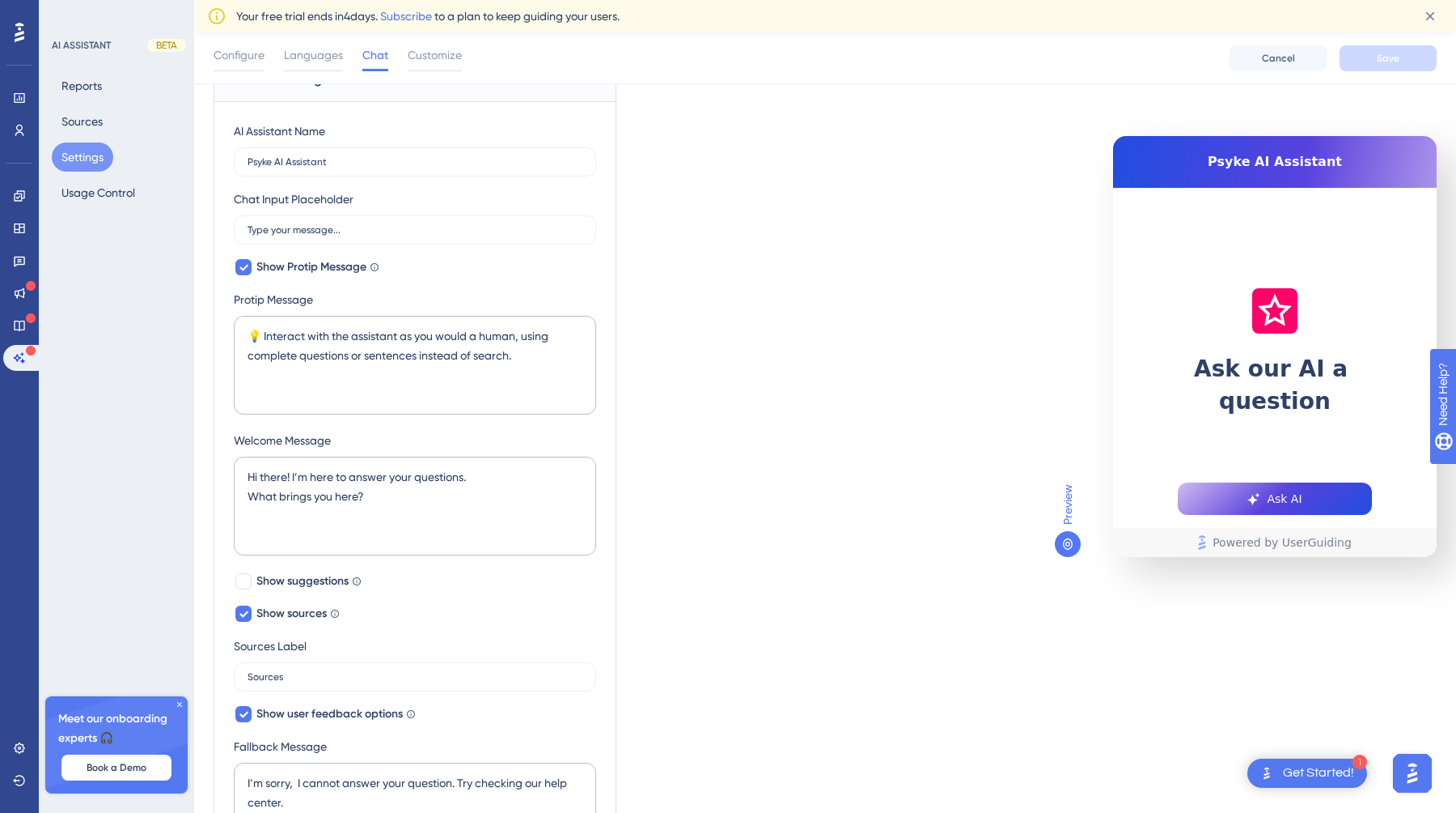
scroll to position [0, 0]
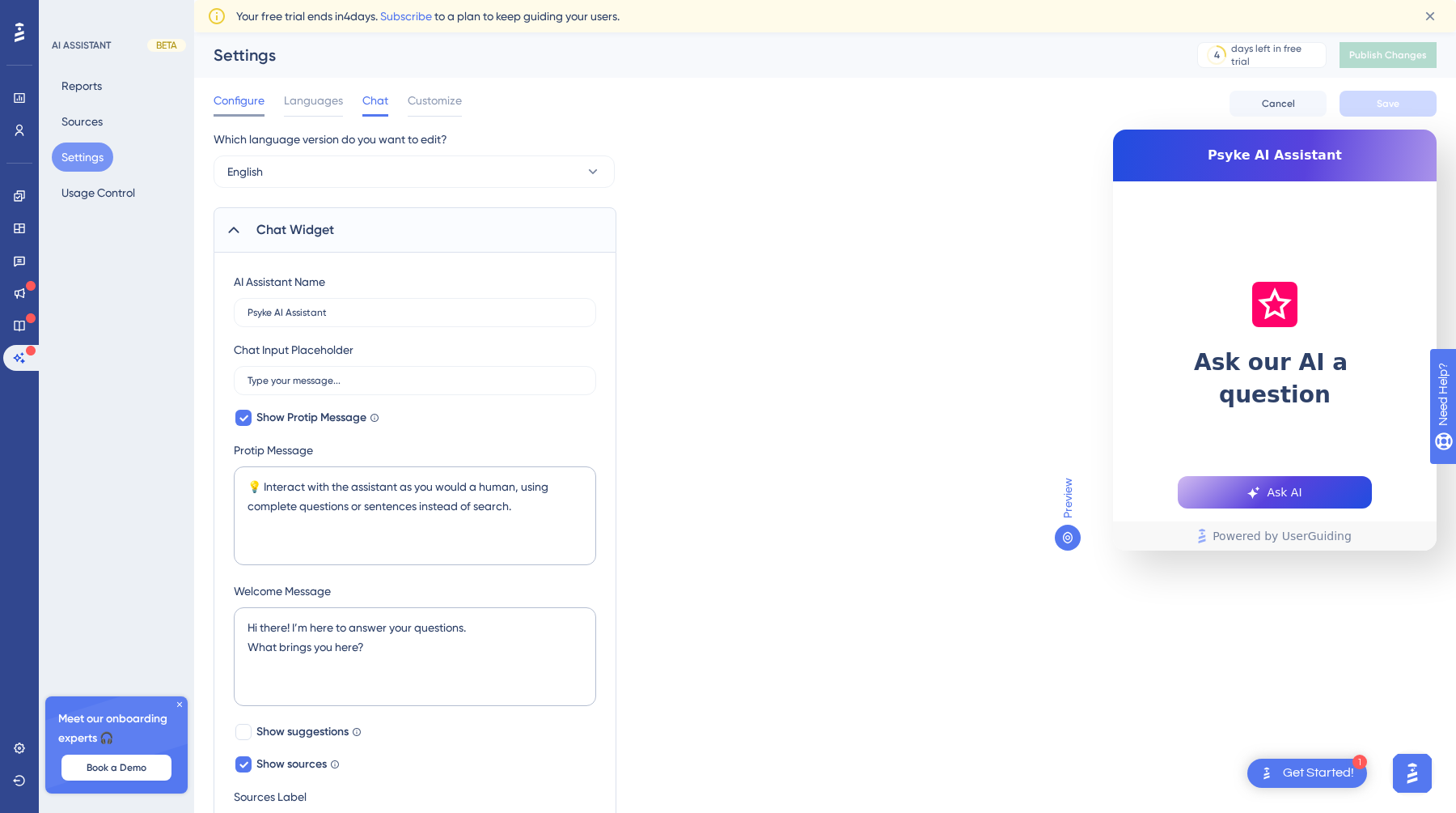
click at [234, 104] on span "Configure" at bounding box center [238, 100] width 51 height 19
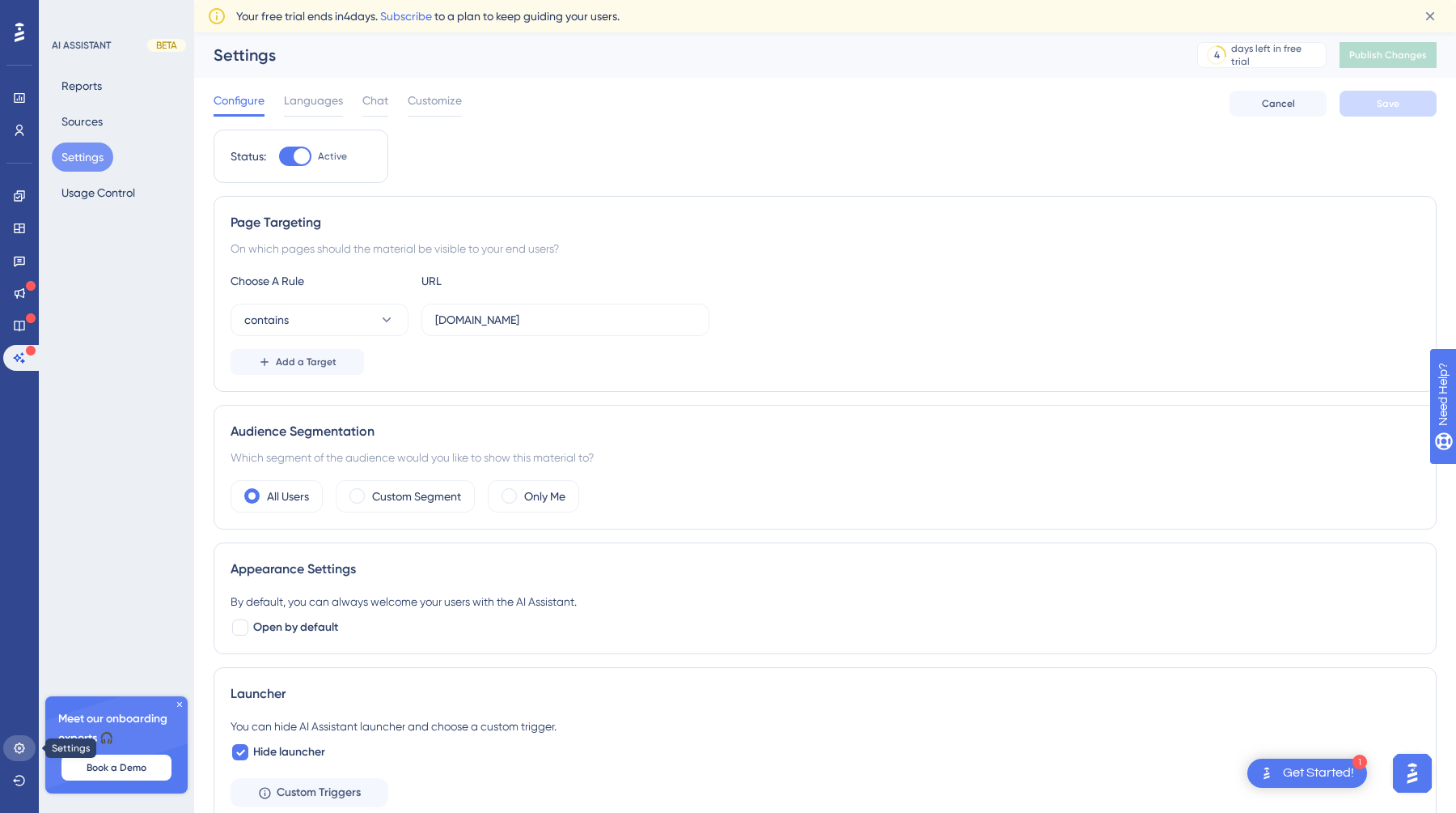
click at [22, 750] on icon at bounding box center [20, 748] width 13 height 13
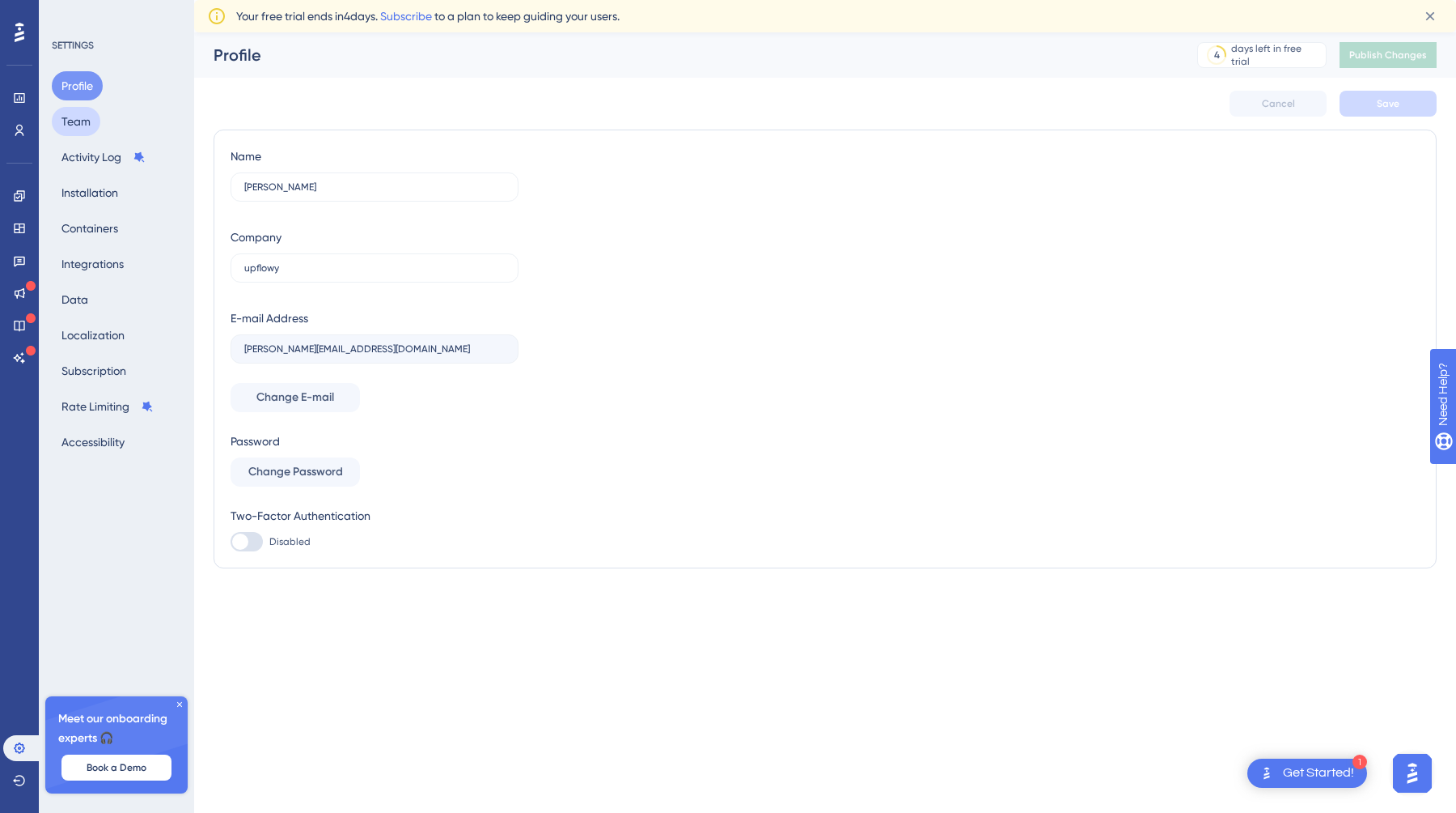
click at [81, 122] on button "Team" at bounding box center [76, 121] width 49 height 29
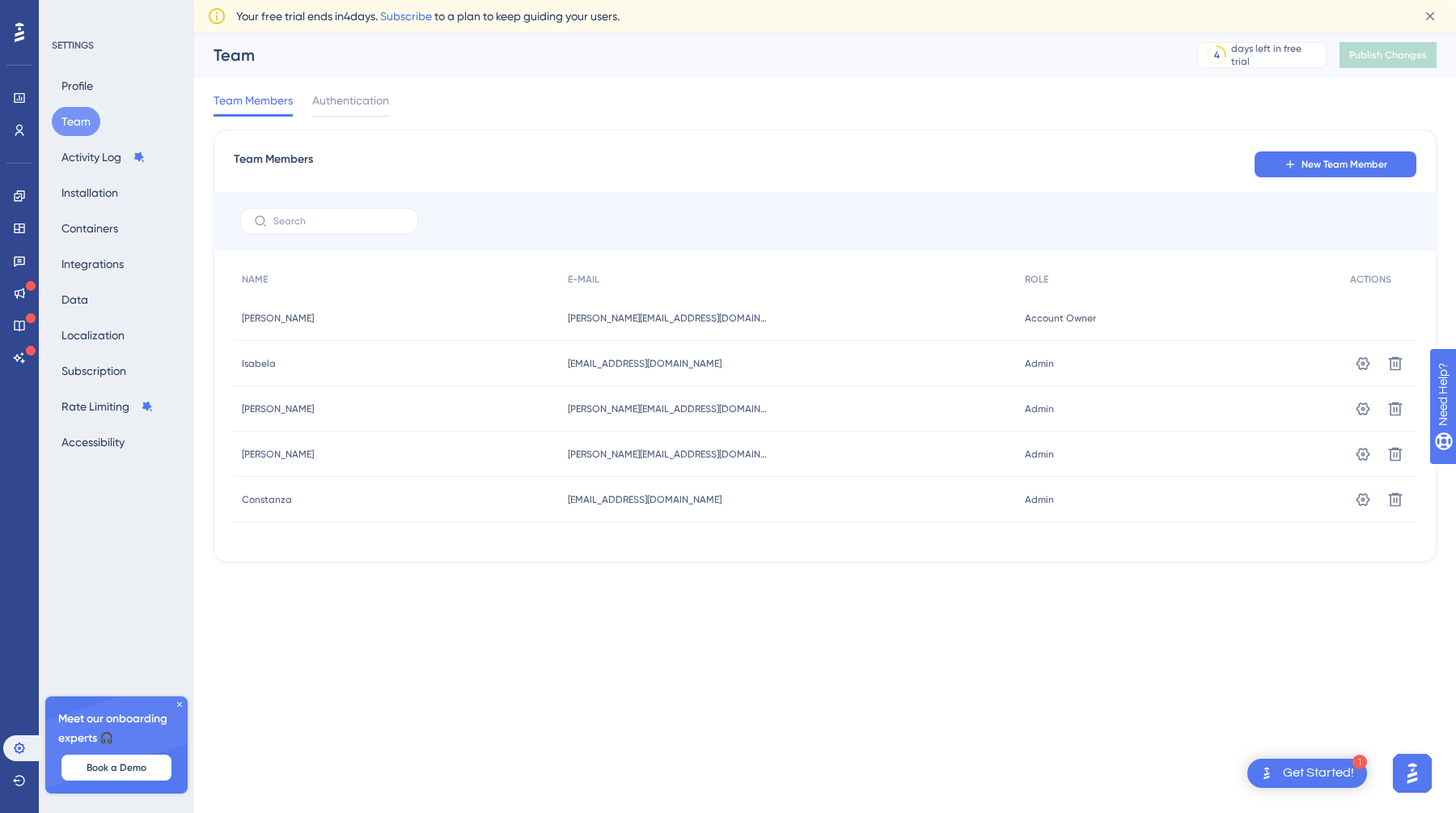
click at [489, 0] on html "1 Get Started! Performance Users Engagement Widgets Feedback Product Updates Kn…" at bounding box center [728, 0] width 1456 height 0
